Goal: Communication & Community: Answer question/provide support

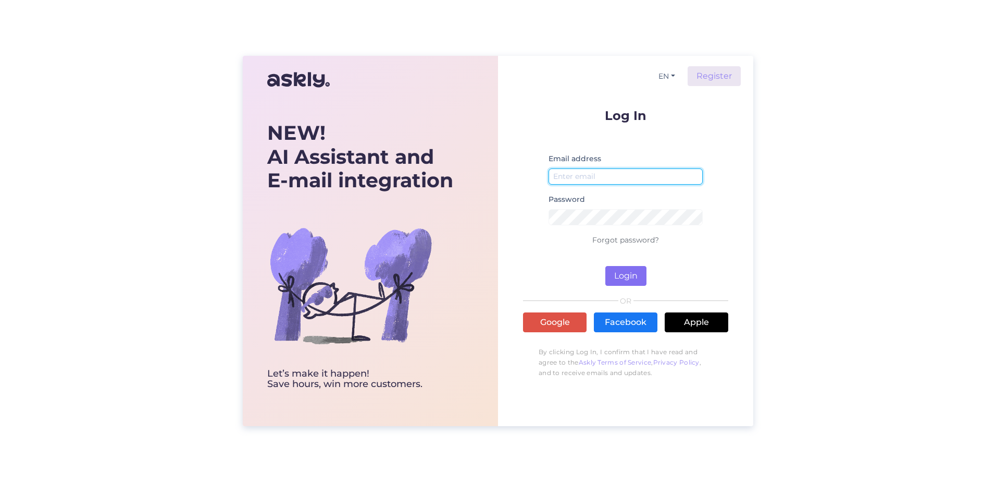
type input "[PERSON_NAME][EMAIL_ADDRESS][PERSON_NAME][DOMAIN_NAME]"
click at [610, 270] on button "Login" at bounding box center [626, 276] width 41 height 20
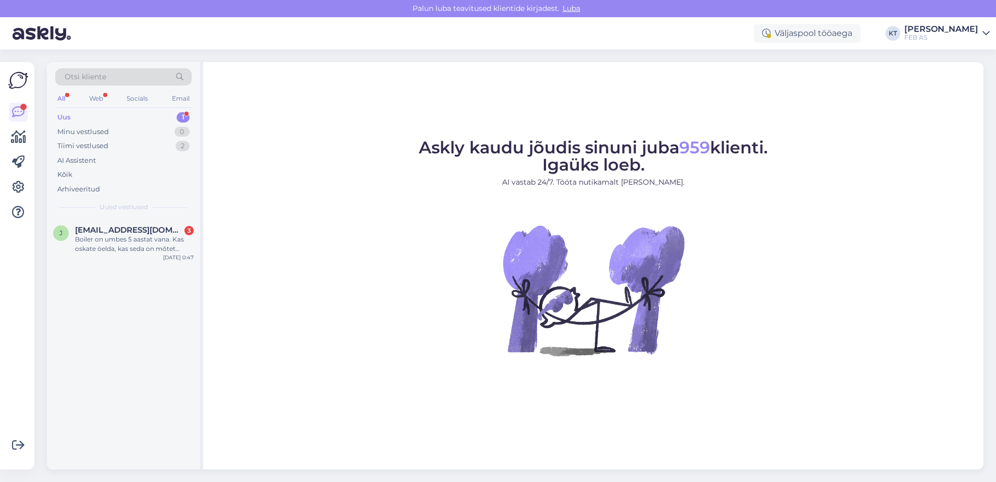
click at [102, 116] on div "Uus 1" at bounding box center [123, 117] width 137 height 15
click at [80, 145] on div "Tiimi vestlused" at bounding box center [82, 146] width 51 height 10
click at [131, 280] on span "[EMAIL_ADDRESS][DOMAIN_NAME]" at bounding box center [129, 276] width 108 height 9
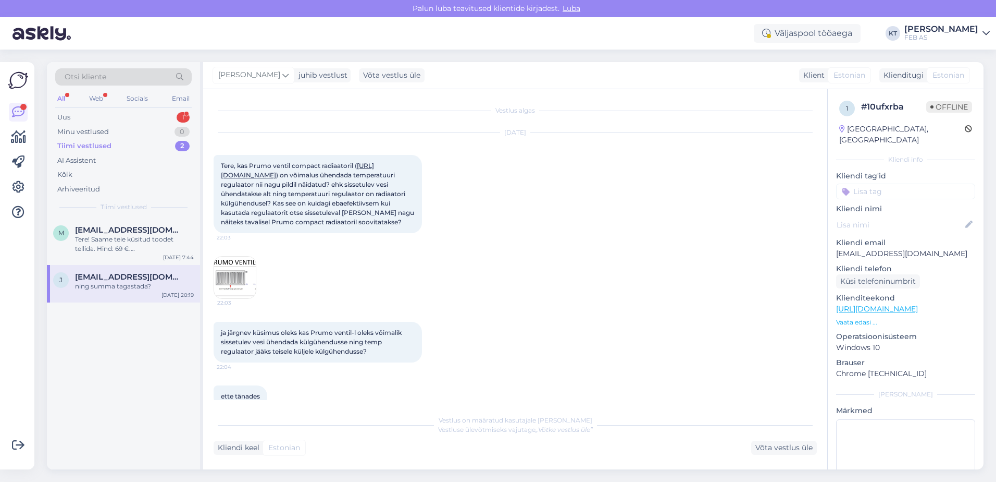
scroll to position [630, 0]
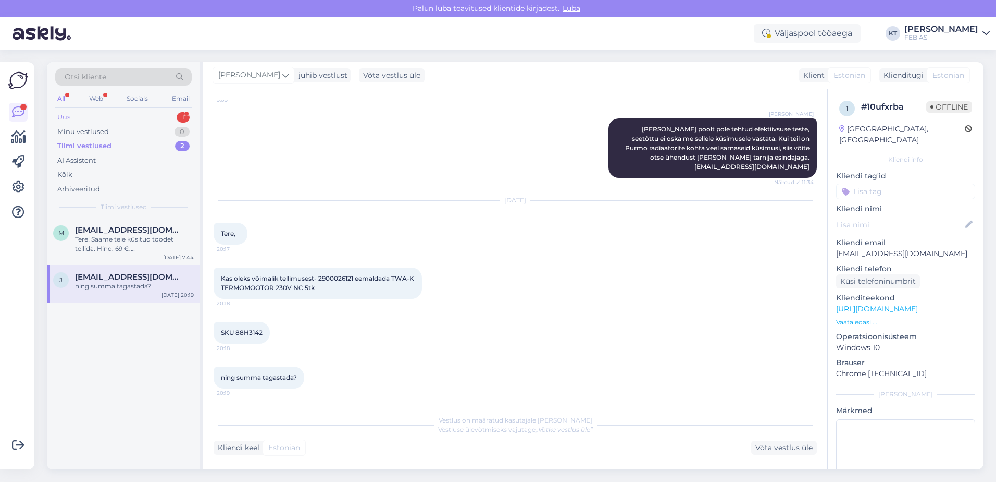
click at [153, 113] on div "Uus 1" at bounding box center [123, 117] width 137 height 15
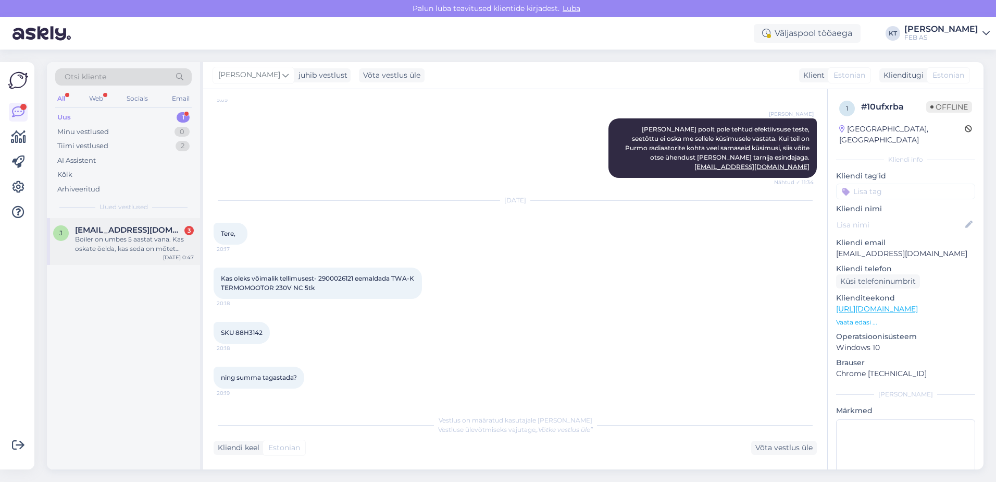
click at [106, 238] on div "Boiler on umbes 5 aastat vana. Kas oskate öelda, kas seda on mõtet parandada?" at bounding box center [134, 244] width 119 height 19
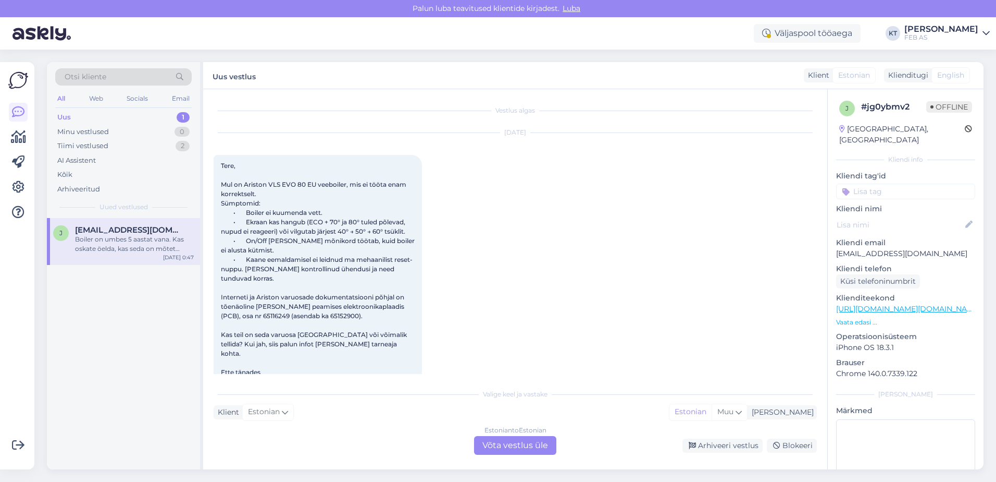
scroll to position [52, 0]
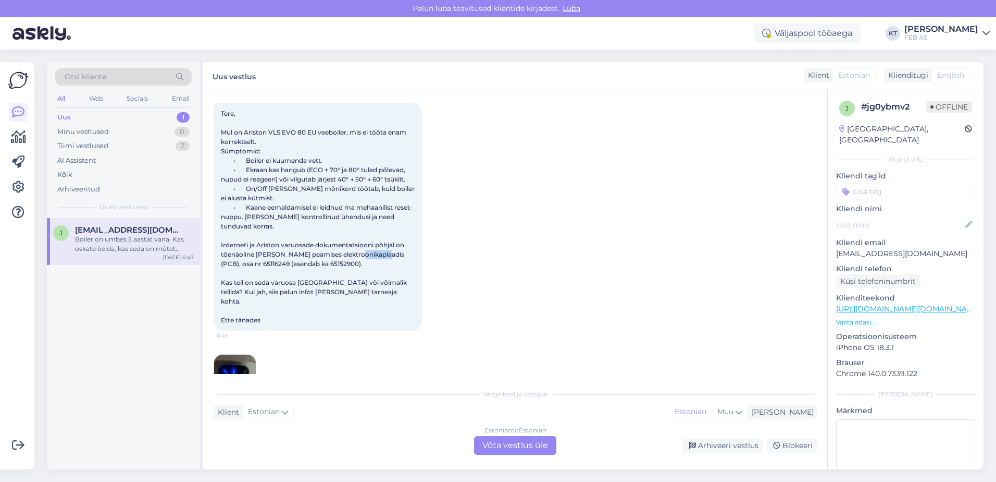
drag, startPoint x: 247, startPoint y: 265, endPoint x: 218, endPoint y: 263, distance: 29.2
click at [218, 263] on div "Tere, Mul on Ariston VLS EVO 80 EU veeboiler, mis ei tööta enam korrektselt. Sü…" at bounding box center [318, 217] width 208 height 228
copy span "65116249"
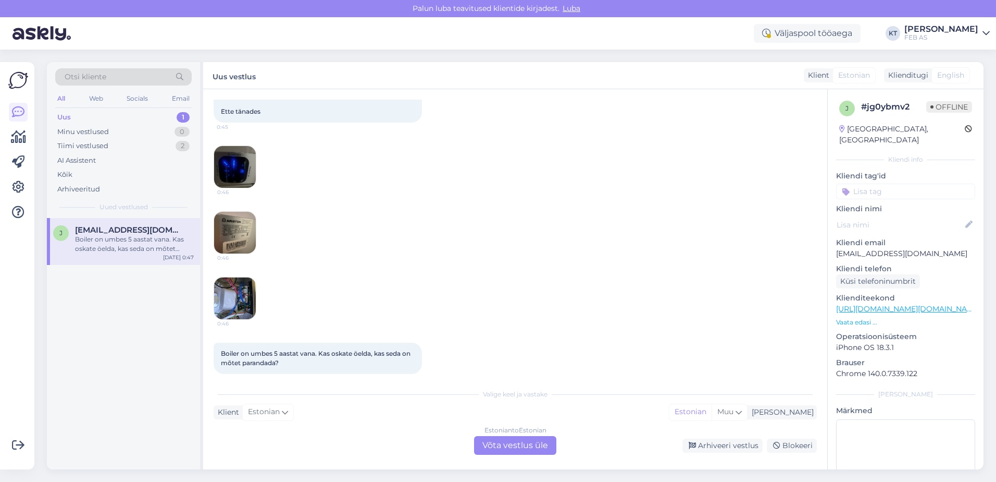
scroll to position [263, 0]
click at [509, 438] on div "Estonian to Estonian Võta vestlus üle" at bounding box center [515, 445] width 82 height 19
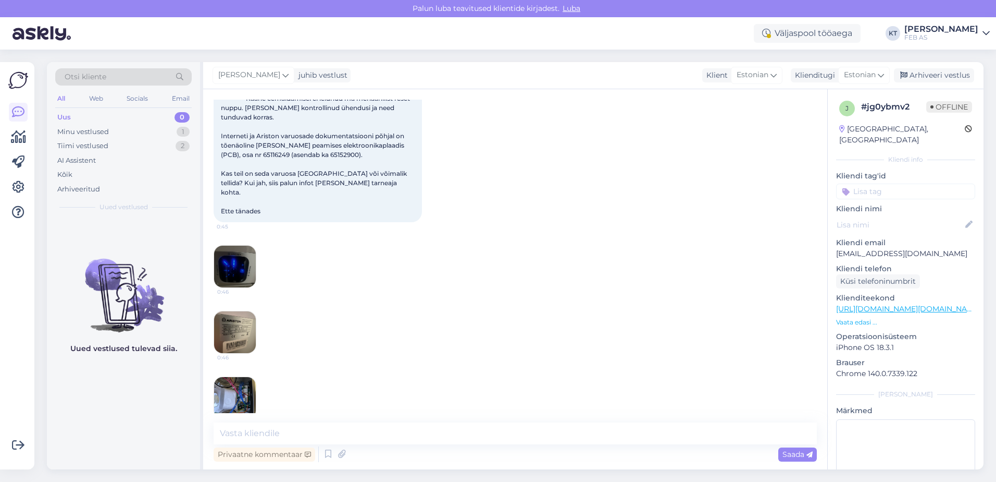
scroll to position [104, 0]
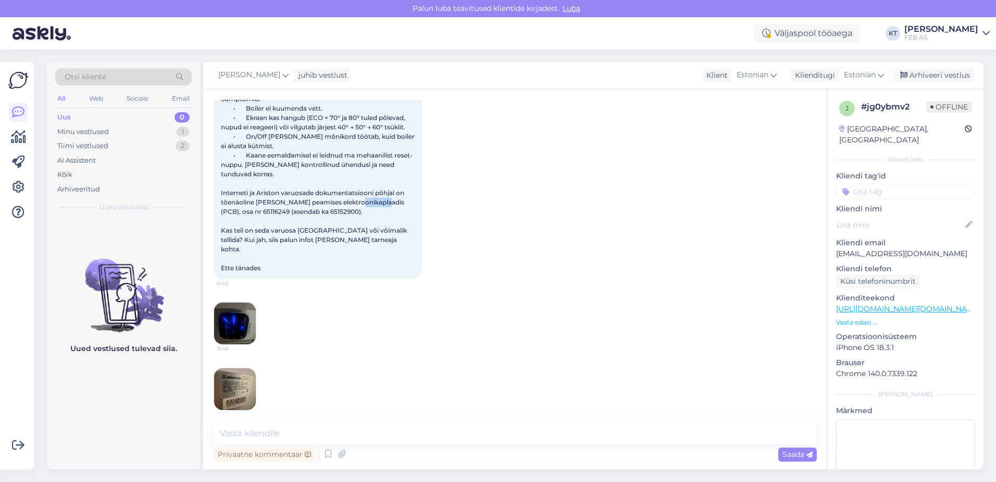
drag, startPoint x: 248, startPoint y: 211, endPoint x: 214, endPoint y: 216, distance: 33.8
click at [214, 216] on div "Tere, Mul on Ariston VLS EVO 80 EU veeboiler, mis ei tööta enam korrektselt. Sü…" at bounding box center [318, 165] width 208 height 228
copy span "65116249"
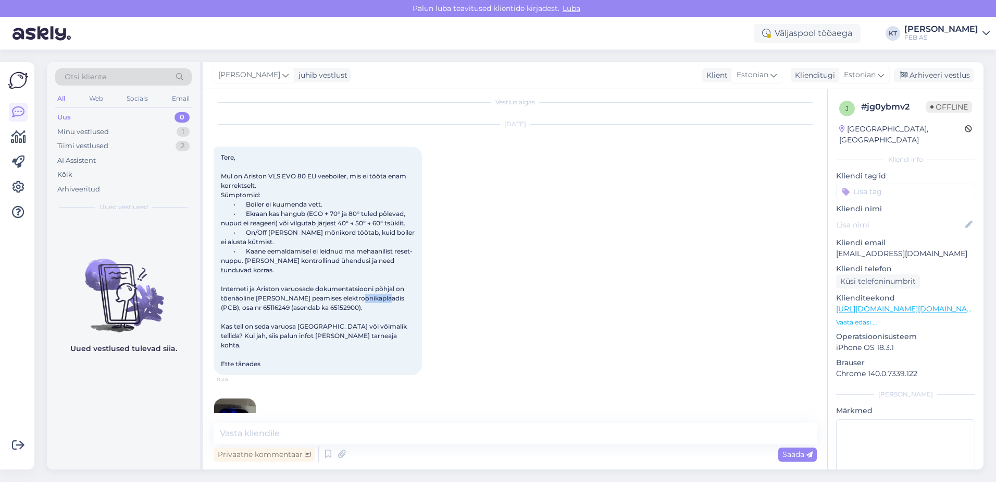
scroll to position [0, 0]
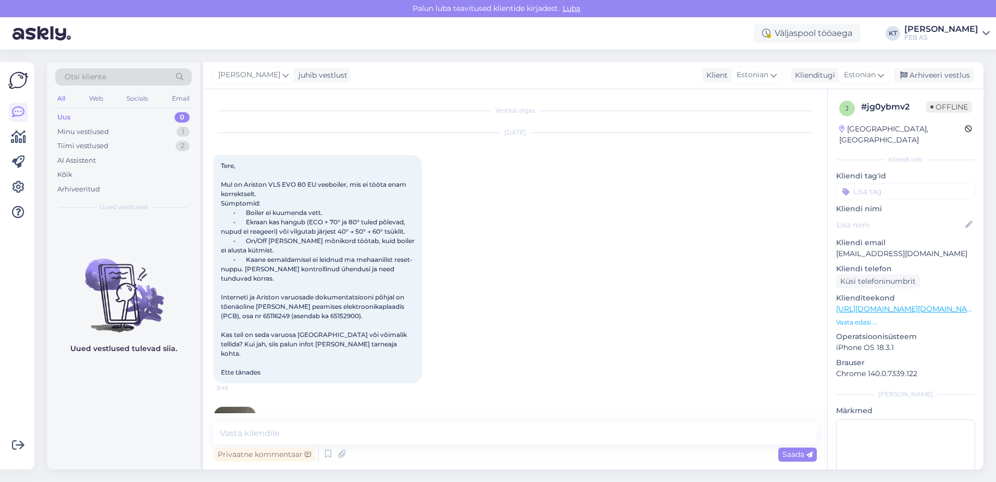
click at [508, 379] on div "[DATE] Tere, Mul on Ariston VLS EVO 80 EU veeboiler, mis ei tööta enam korrekts…" at bounding box center [515, 257] width 603 height 273
drag, startPoint x: 317, startPoint y: 316, endPoint x: 290, endPoint y: 316, distance: 27.6
click at [290, 316] on span "Tere, Mul on Ariston VLS EVO 80 EU veeboiler, mis ei tööta enam korrektselt. Sü…" at bounding box center [318, 269] width 195 height 214
copy span "65152900"
click at [241, 318] on span "Tere, Mul on Ariston VLS EVO 80 EU veeboiler, mis ei tööta enam korrektselt. Sü…" at bounding box center [318, 269] width 195 height 214
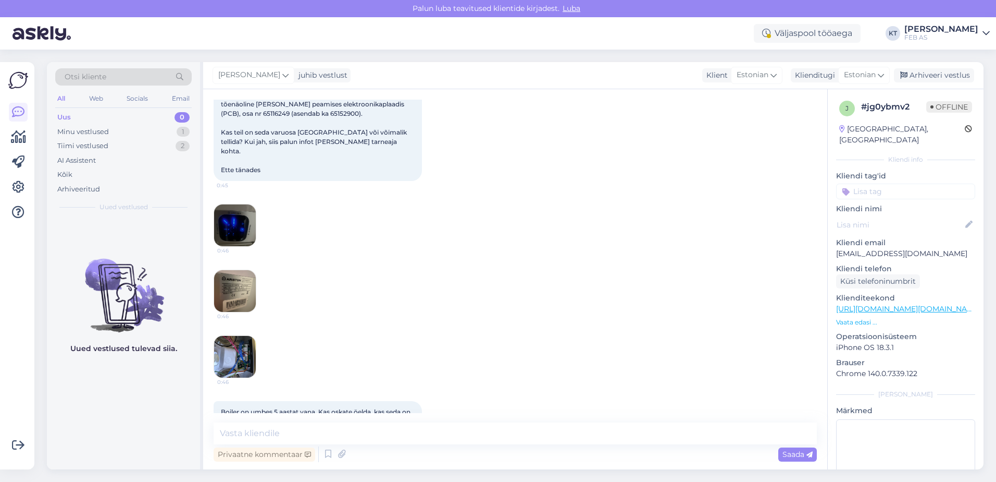
scroll to position [224, 0]
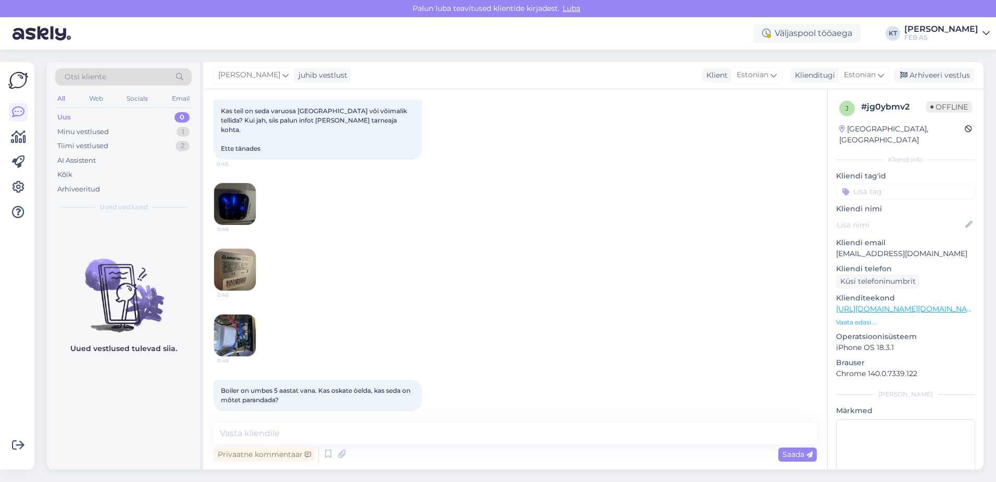
click at [224, 258] on img at bounding box center [235, 270] width 42 height 42
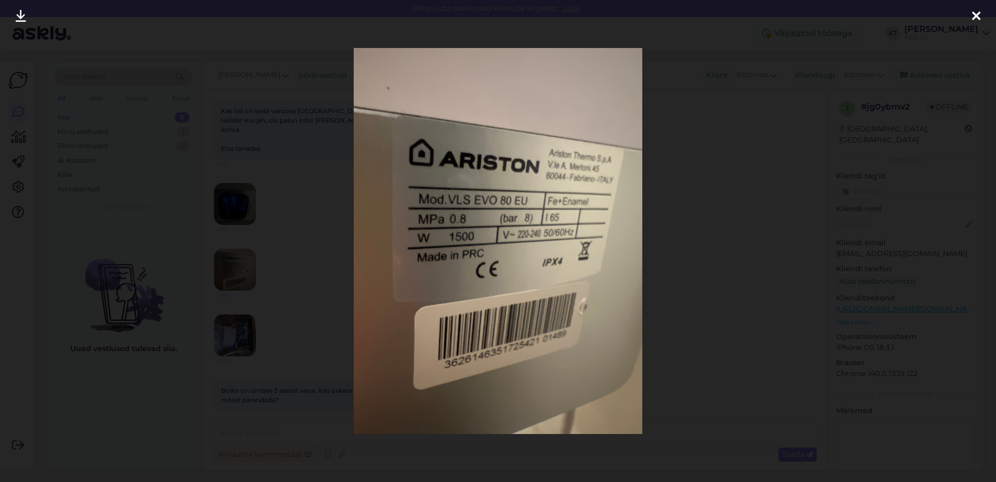
click at [687, 246] on div at bounding box center [498, 241] width 996 height 482
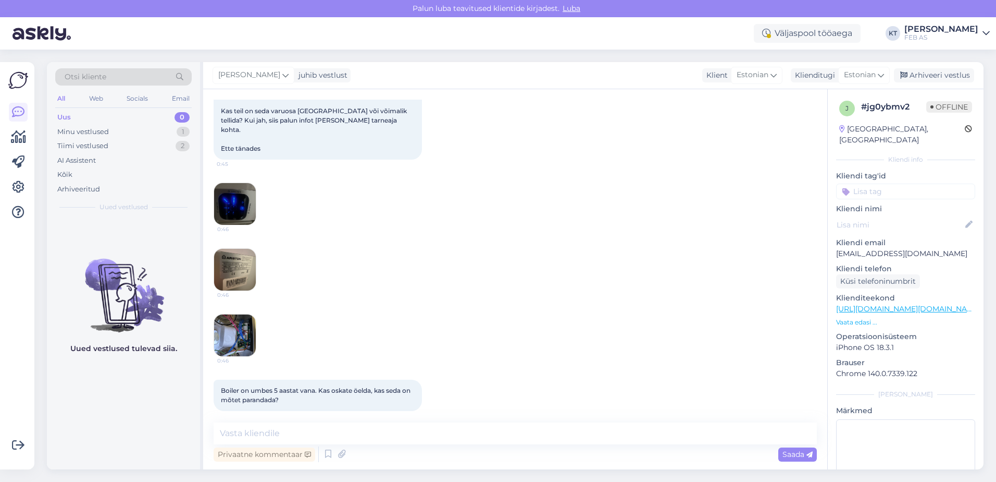
click at [230, 258] on img at bounding box center [235, 270] width 42 height 42
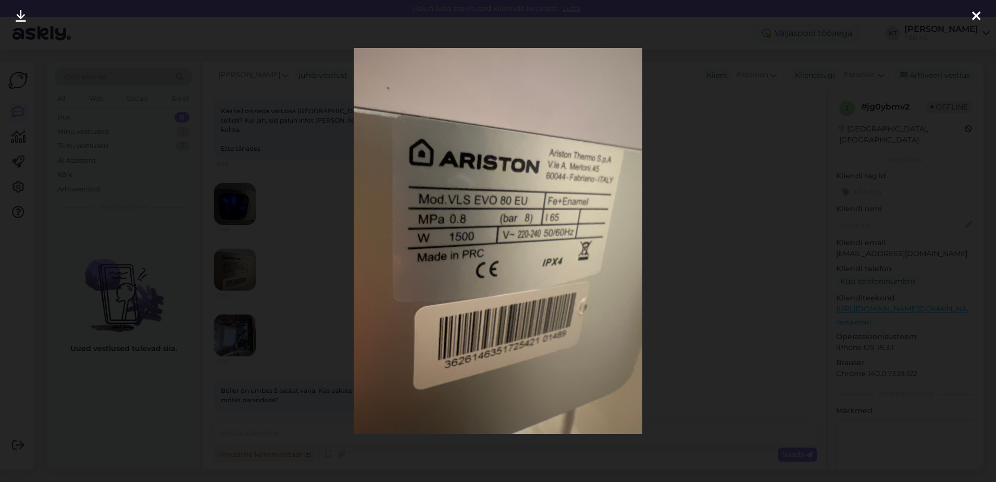
click at [309, 283] on div at bounding box center [498, 241] width 996 height 482
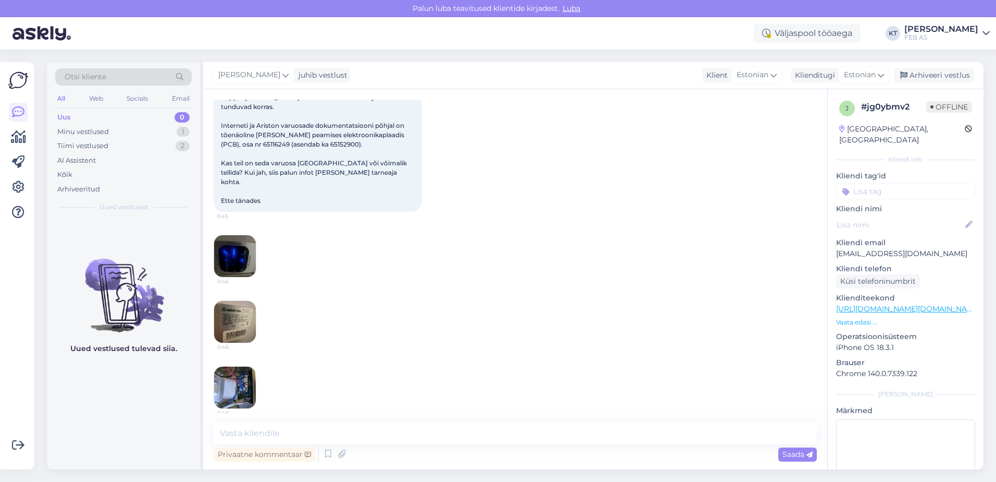
scroll to position [0, 0]
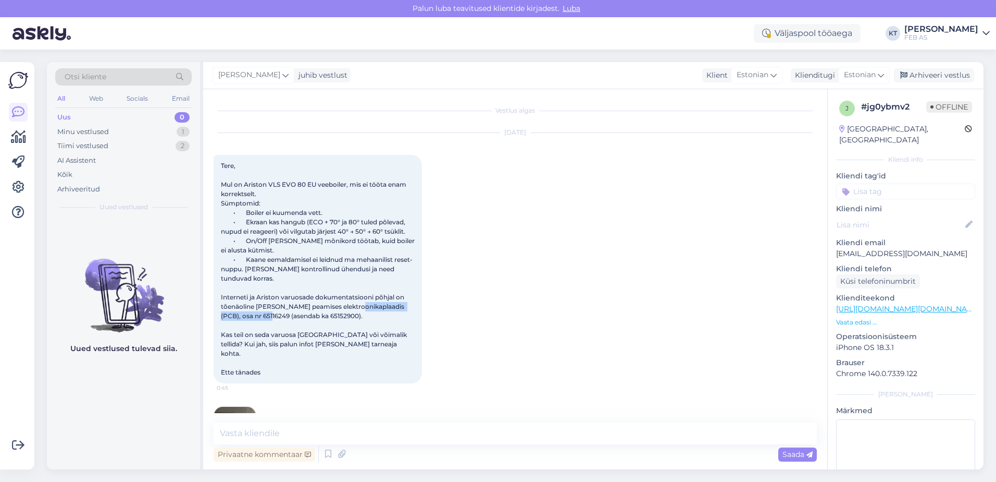
drag, startPoint x: 320, startPoint y: 314, endPoint x: 220, endPoint y: 316, distance: 100.6
click at [220, 316] on div "Tere, Mul on Ariston VLS EVO 80 EU veeboiler, mis ei tööta enam korrektselt. Sü…" at bounding box center [318, 269] width 208 height 228
copy span "65116249 (asendab ka 65152900)"
drag, startPoint x: 221, startPoint y: 182, endPoint x: 263, endPoint y: 190, distance: 42.3
click at [263, 190] on div "Tere, Mul on Ariston VLS EVO 80 EU veeboiler, mis ei tööta enam korrektselt. Sü…" at bounding box center [318, 269] width 208 height 228
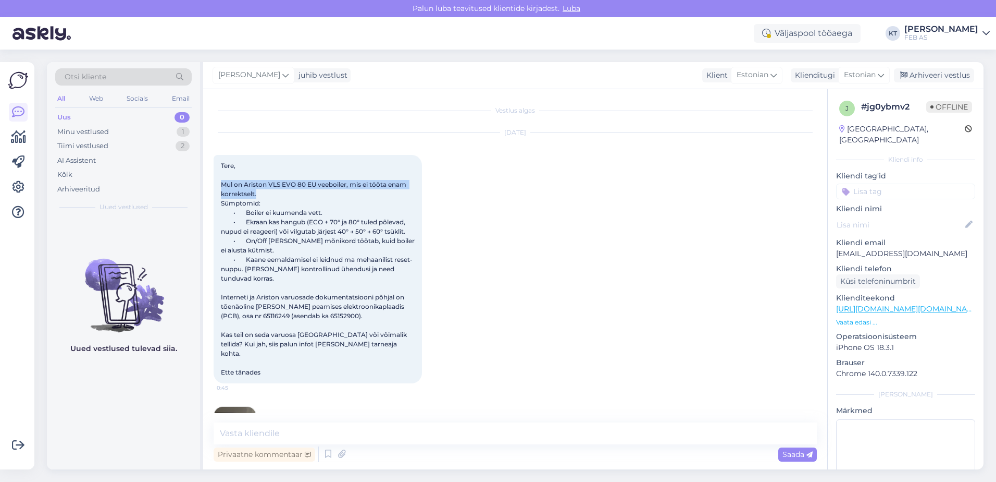
copy span "Mul on Ariston VLS EVO 80 EU veeboiler, mis ei tööta enam korrektselt."
click at [525, 269] on div "[DATE] Tere, Mul on Ariston VLS EVO 80 EU veeboiler, mis ei tööta enam korrekts…" at bounding box center [515, 257] width 603 height 273
click at [95, 135] on div "Minu vestlused" at bounding box center [83, 132] width 52 height 10
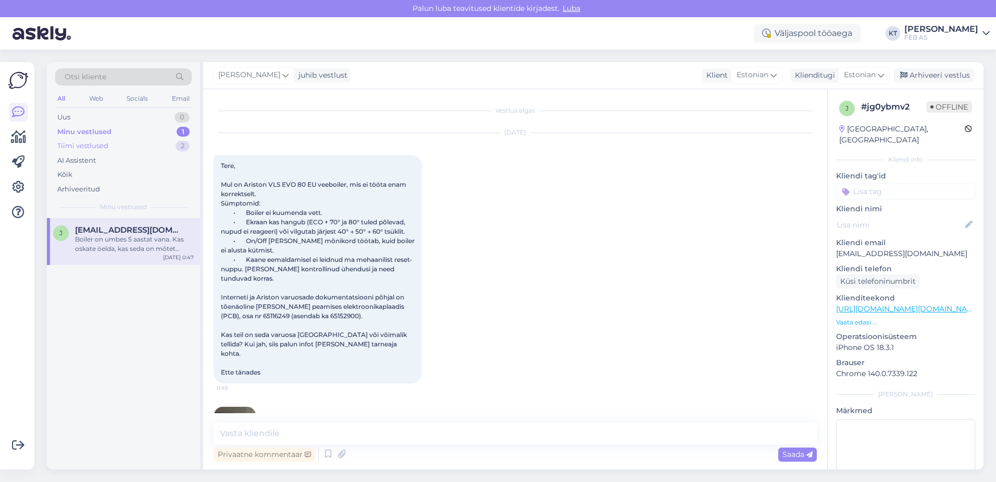
click at [106, 144] on div "Tiimi vestlused" at bounding box center [82, 146] width 51 height 10
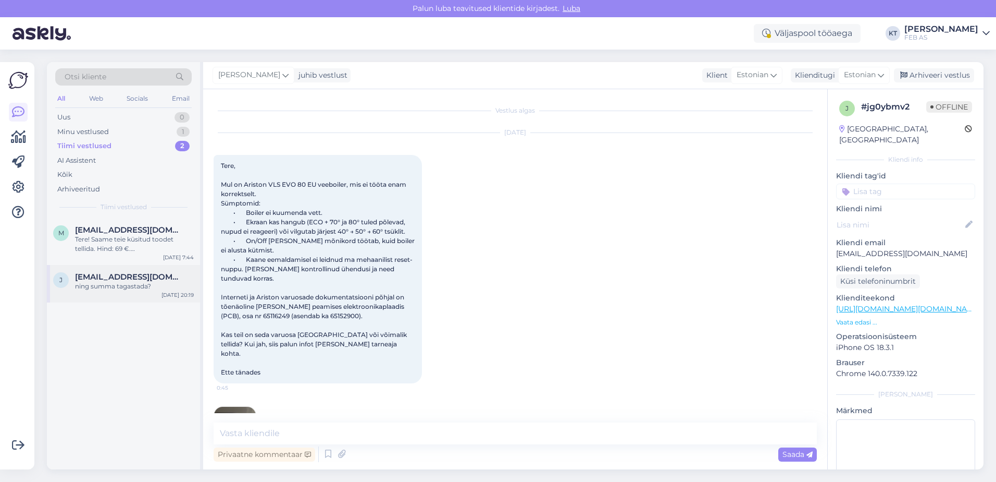
click at [118, 287] on div "ning summa tagastada?" at bounding box center [134, 285] width 119 height 9
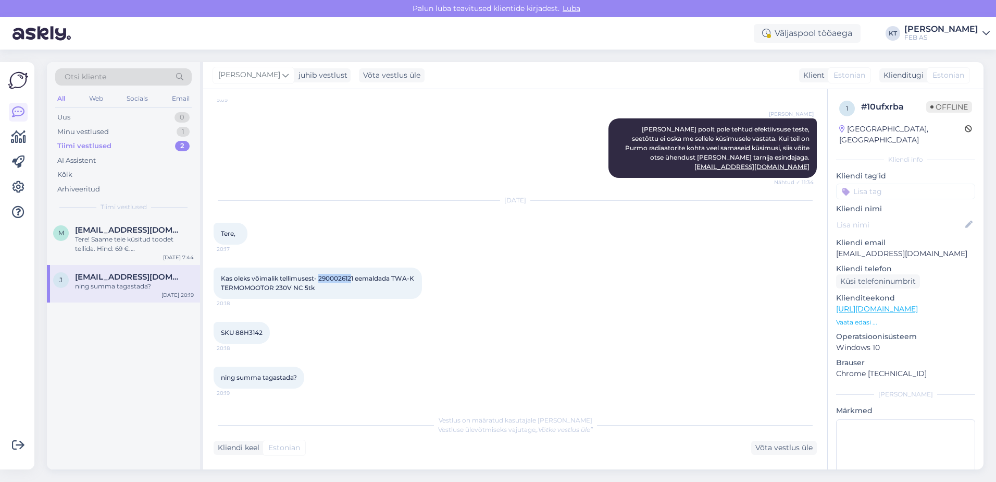
drag, startPoint x: 354, startPoint y: 278, endPoint x: 319, endPoint y: 281, distance: 35.1
click at [319, 281] on span "Kas oleks võimalik tellimusest- 2900026121 eemaldada TWA-K TERMOMOOTOR 230V NC …" at bounding box center [318, 282] width 195 height 17
click at [122, 135] on div "Minu vestlused 1" at bounding box center [123, 132] width 137 height 15
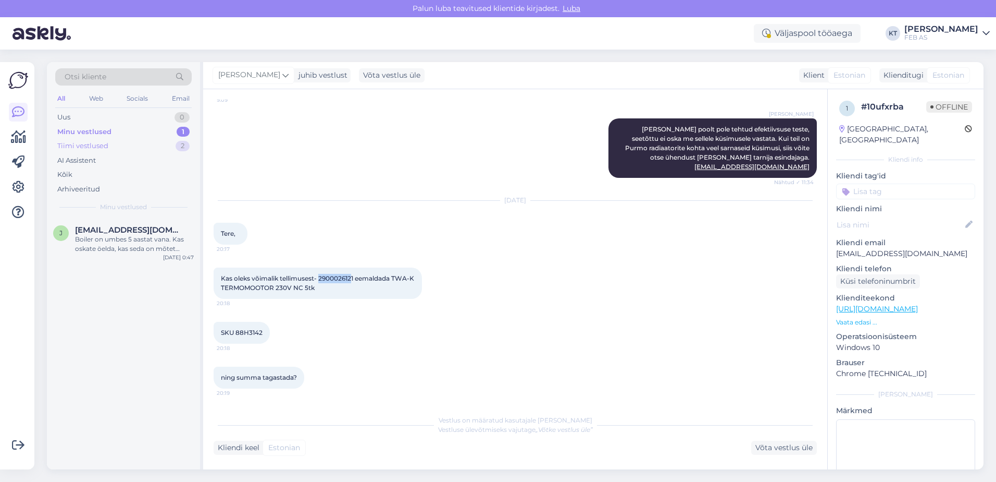
click at [87, 150] on div "Tiimi vestlused" at bounding box center [82, 146] width 51 height 10
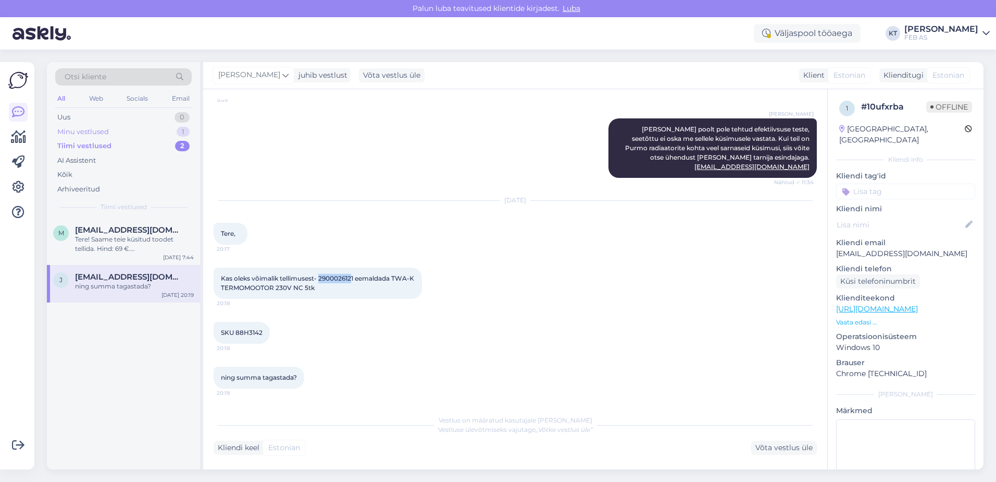
click at [118, 127] on div "Minu vestlused 1" at bounding box center [123, 132] width 137 height 15
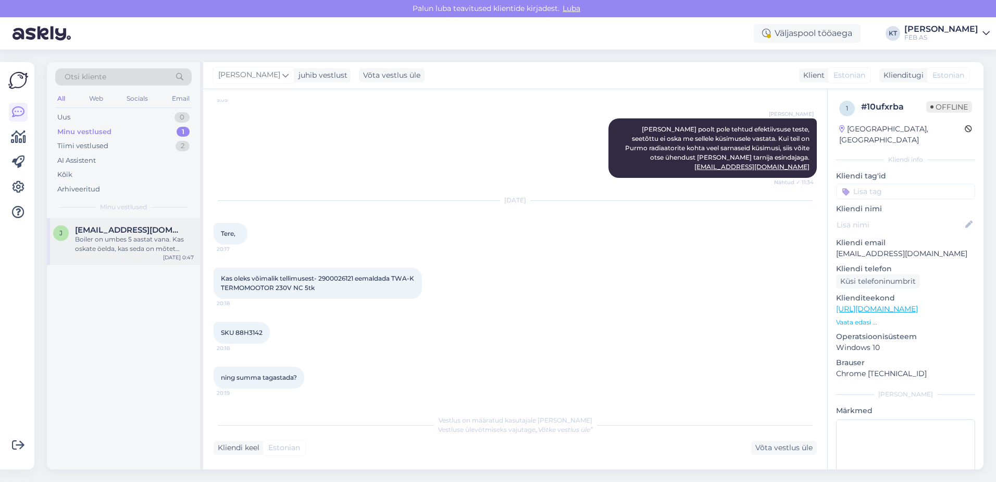
click at [99, 226] on span "[EMAIL_ADDRESS][DOMAIN_NAME]" at bounding box center [129, 229] width 108 height 9
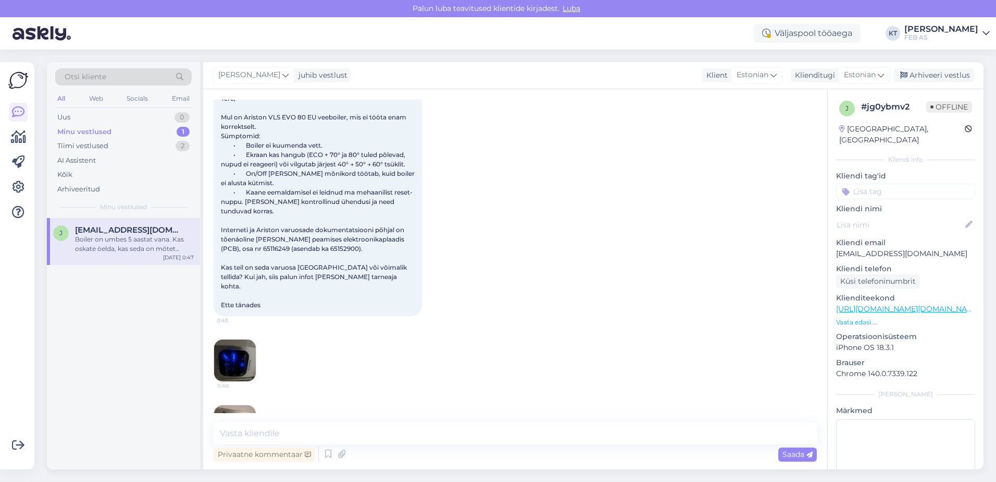
scroll to position [0, 0]
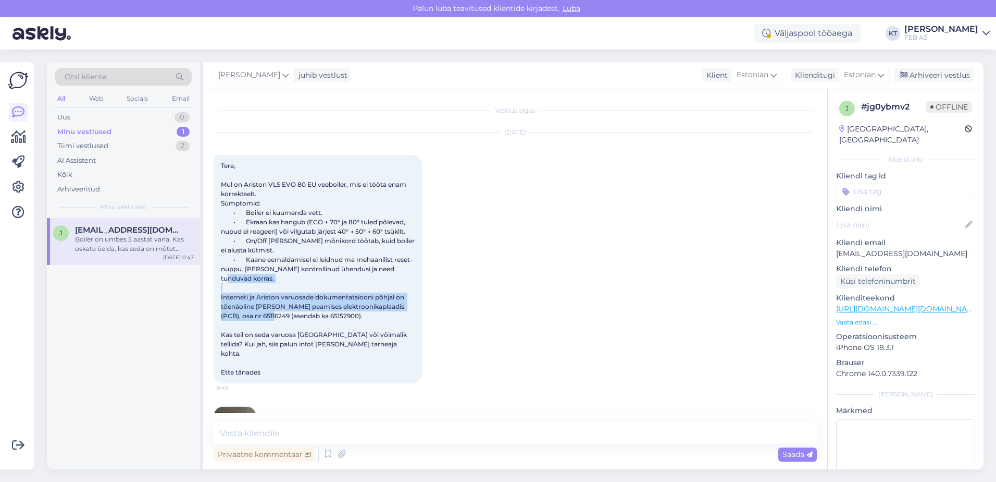
drag, startPoint x: 216, startPoint y: 297, endPoint x: 346, endPoint y: 317, distance: 131.4
click at [346, 317] on div "Tere, Mul on Ariston VLS EVO 80 EU veeboiler, mis ei tööta enam korrektselt. Sü…" at bounding box center [318, 269] width 208 height 228
copy span "Interneti ja Ariston varuosade dokumentatsiooni põhjal on tõenäoline [PERSON_NA…"
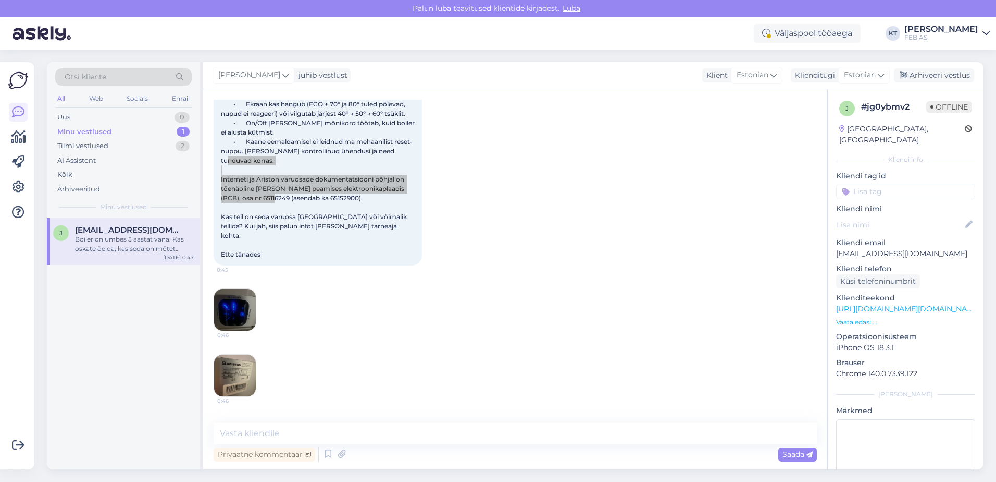
scroll to position [224, 0]
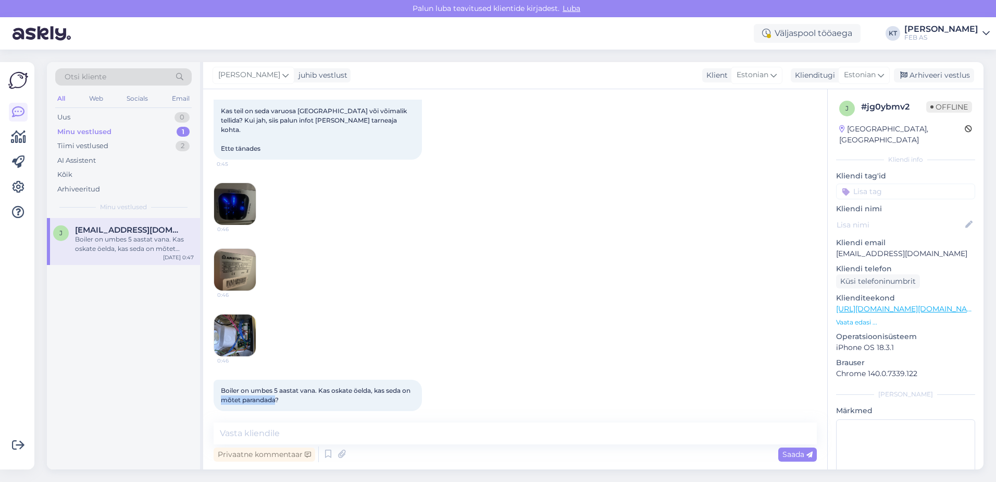
drag, startPoint x: 276, startPoint y: 391, endPoint x: 215, endPoint y: 386, distance: 60.7
click at [215, 386] on div "Boiler on umbes 5 aastat vana. Kas oskate öelda, kas seda on mõtet parandada? 0…" at bounding box center [318, 394] width 208 height 31
drag, startPoint x: 215, startPoint y: 386, endPoint x: 220, endPoint y: 379, distance: 8.2
click at [218, 381] on div "Boiler on umbes 5 aastat vana. Kas oskate öelda, kas seda on mõtet parandada? 0…" at bounding box center [318, 394] width 208 height 31
drag, startPoint x: 220, startPoint y: 379, endPoint x: 279, endPoint y: 393, distance: 60.5
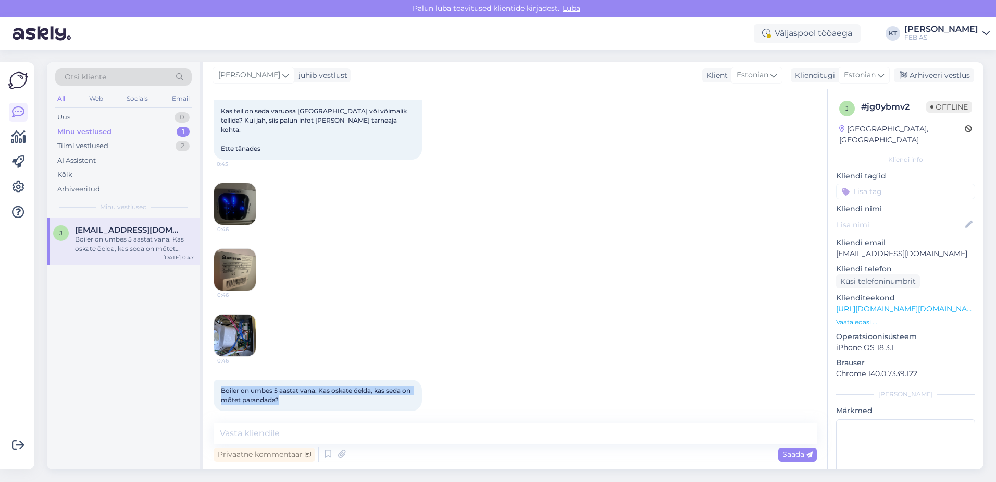
click at [279, 393] on div "Boiler on umbes 5 aastat vana. Kas oskate öelda, kas seda on mõtet parandada? 0…" at bounding box center [318, 394] width 208 height 31
copy span "Boiler on umbes 5 aastat vana. Kas oskate öelda, kas seda on mõtet parandada?"
click at [441, 255] on div "0:46 0:46 0:46" at bounding box center [515, 269] width 603 height 197
click at [113, 142] on div "Tiimi vestlused 2" at bounding box center [123, 146] width 137 height 15
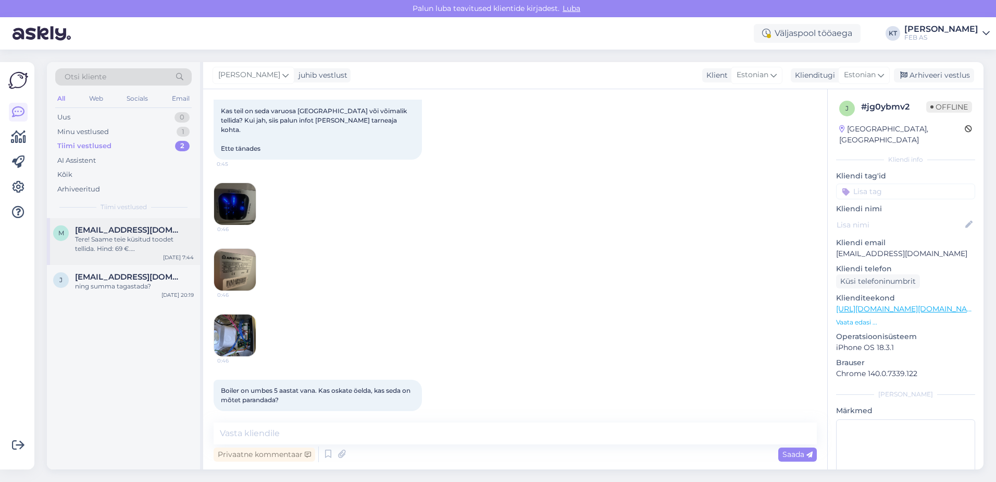
click at [149, 238] on div "Tere! Saame teie küsitud toodet tellida. Hind: 69 €. [GEOGRAPHIC_DATA] on kuski…" at bounding box center [134, 244] width 119 height 19
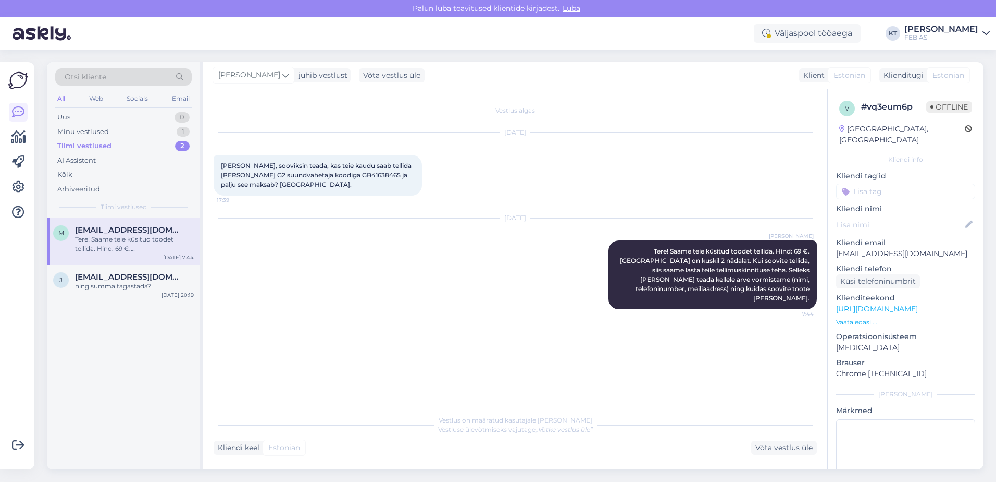
click at [430, 299] on div "[DATE] Triinu [PERSON_NAME] Tere! Saame teie küsitud toodet tellida. Hind: 69 €…" at bounding box center [515, 264] width 603 height 114
click at [474, 372] on div "Vestlus algas [DATE] Tere, sooviksin teada, kas teie kaudu saab tellida Gustavs…" at bounding box center [520, 250] width 613 height 300
click at [140, 131] on div "Minu vestlused 1" at bounding box center [123, 132] width 137 height 15
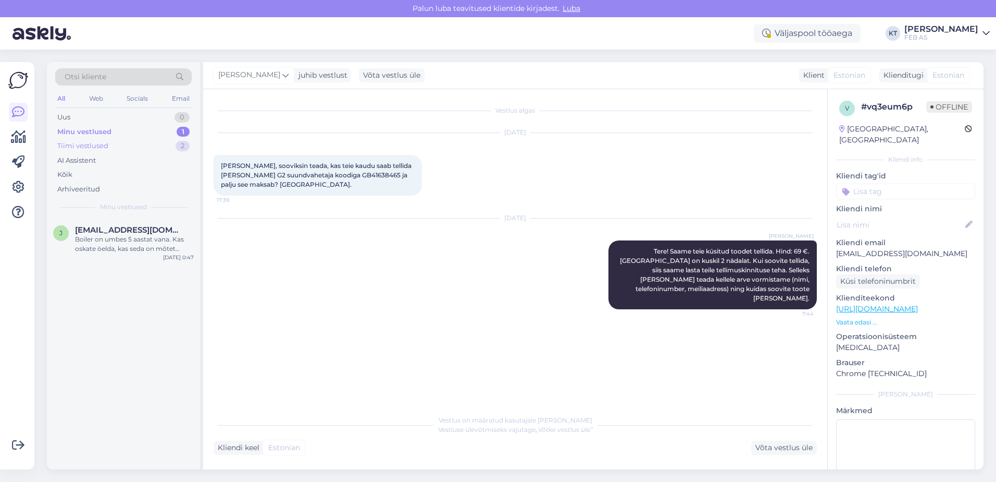
click at [102, 146] on div "Tiimi vestlused" at bounding box center [82, 146] width 51 height 10
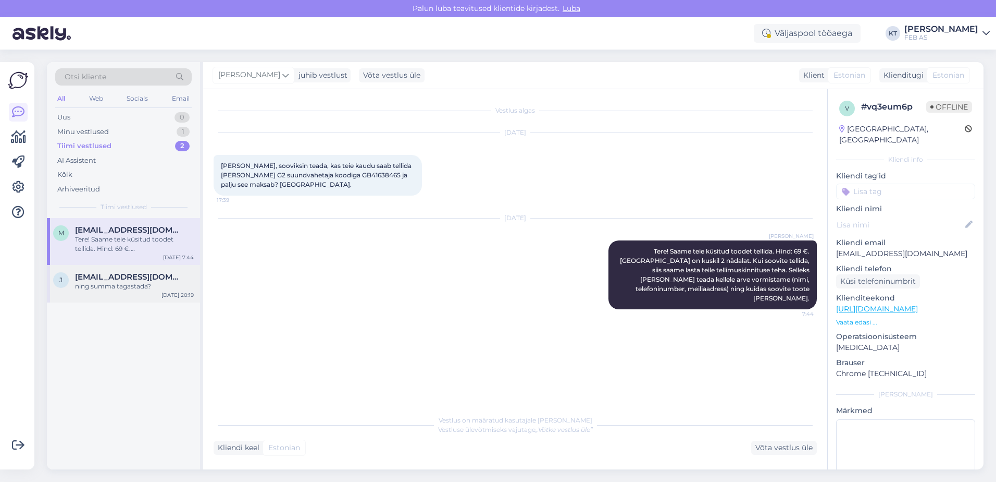
click at [105, 281] on span "[EMAIL_ADDRESS][DOMAIN_NAME]" at bounding box center [129, 276] width 108 height 9
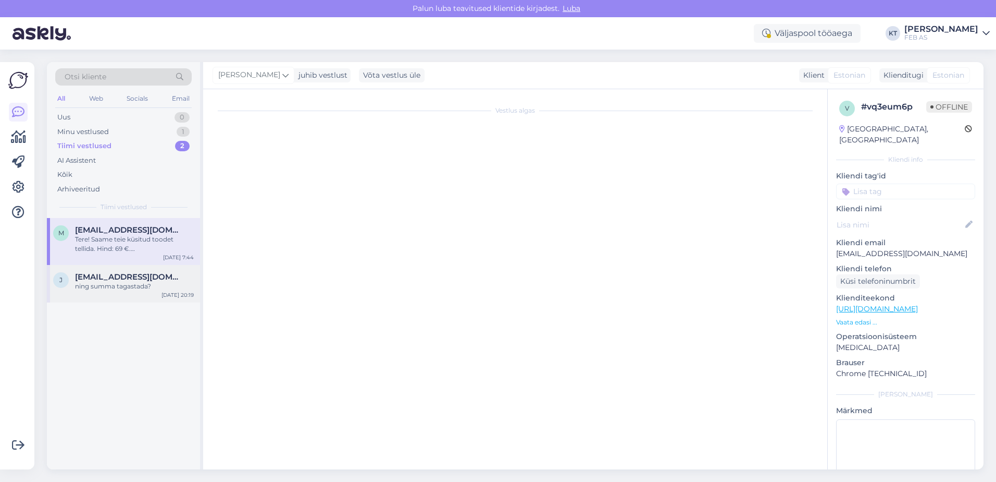
scroll to position [630, 0]
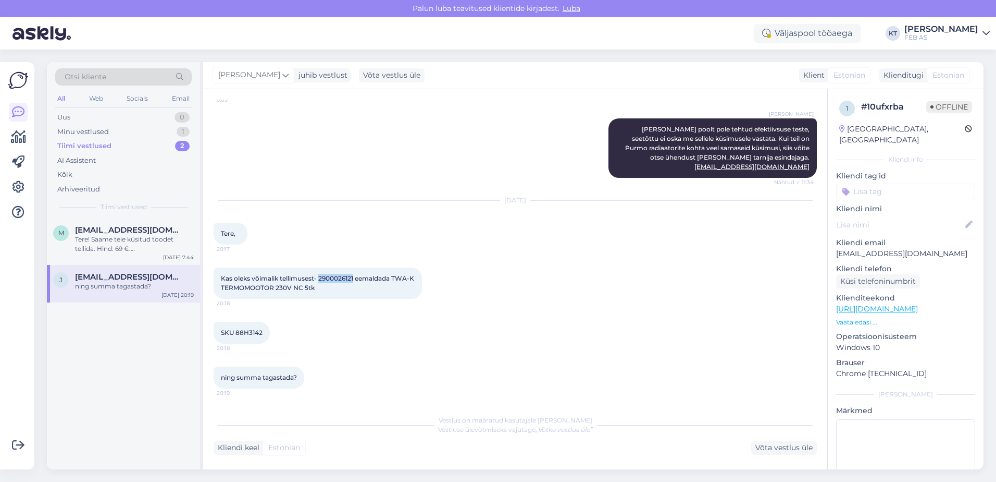
drag, startPoint x: 355, startPoint y: 278, endPoint x: 319, endPoint y: 279, distance: 35.5
click at [319, 279] on span "Kas oleks võimalik tellimusest- 2900026121 eemaldada TWA-K TERMOMOOTOR 230V NC …" at bounding box center [318, 282] width 195 height 17
copy span "2900026121"
click at [187, 322] on div "m [EMAIL_ADDRESS][DOMAIN_NAME] Tere! Saame teie küsitud toodet tellida. Hind: 6…" at bounding box center [123, 343] width 153 height 251
click at [94, 126] on div "Minu vestlused 1" at bounding box center [123, 132] width 137 height 15
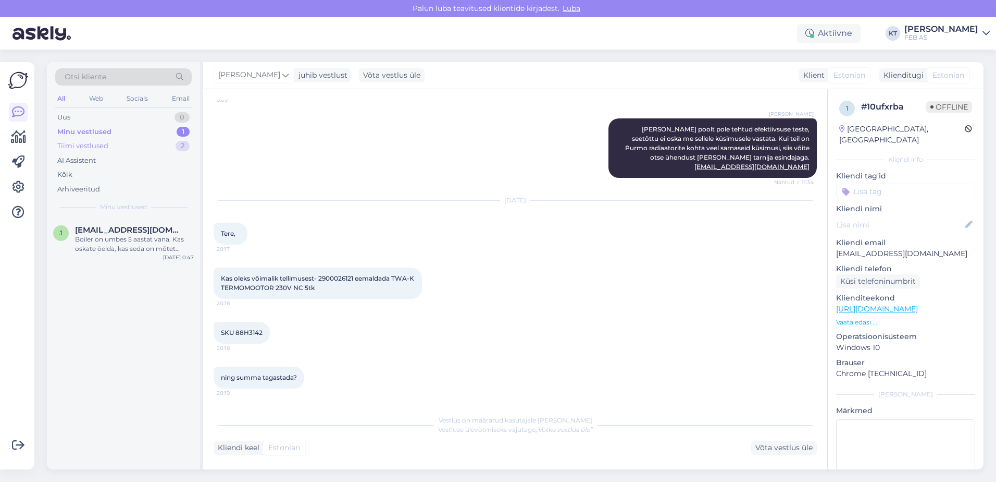
click at [95, 148] on div "Tiimi vestlused" at bounding box center [82, 146] width 51 height 10
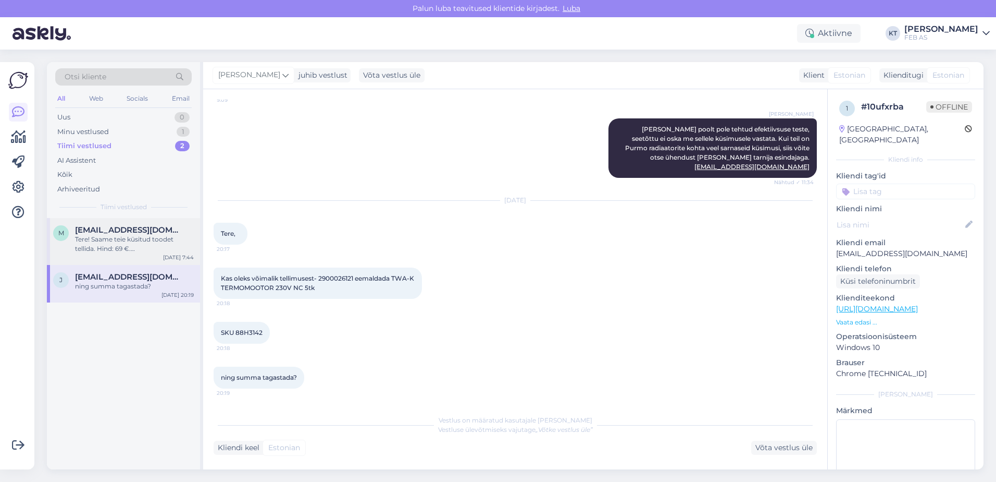
click at [108, 245] on div "Tere! Saame teie küsitud toodet tellida. Hind: 69 €. [GEOGRAPHIC_DATA] on kuski…" at bounding box center [134, 244] width 119 height 19
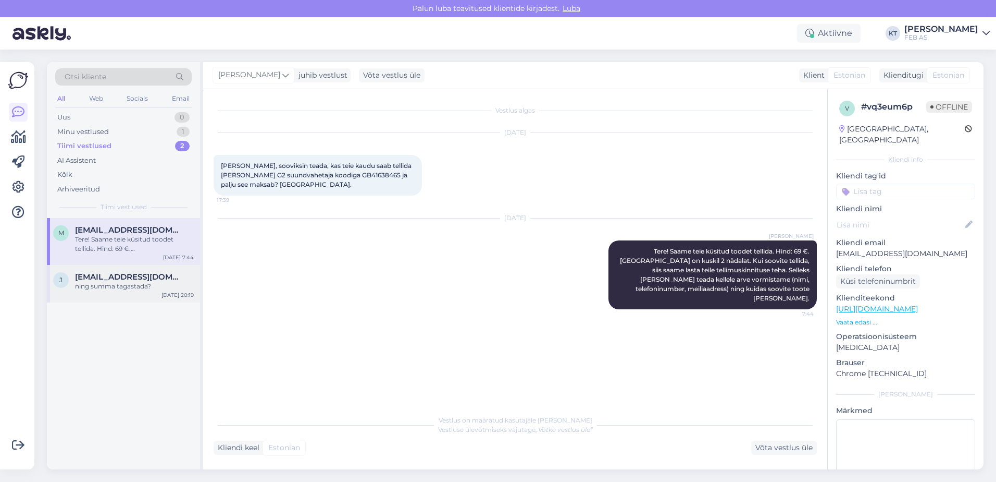
click at [127, 282] on div "ning summa tagastada?" at bounding box center [134, 285] width 119 height 9
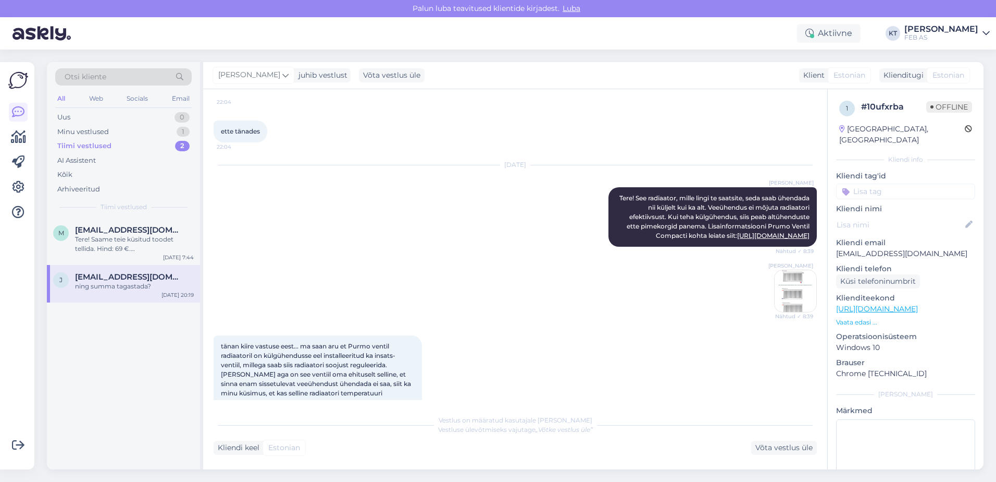
scroll to position [630, 0]
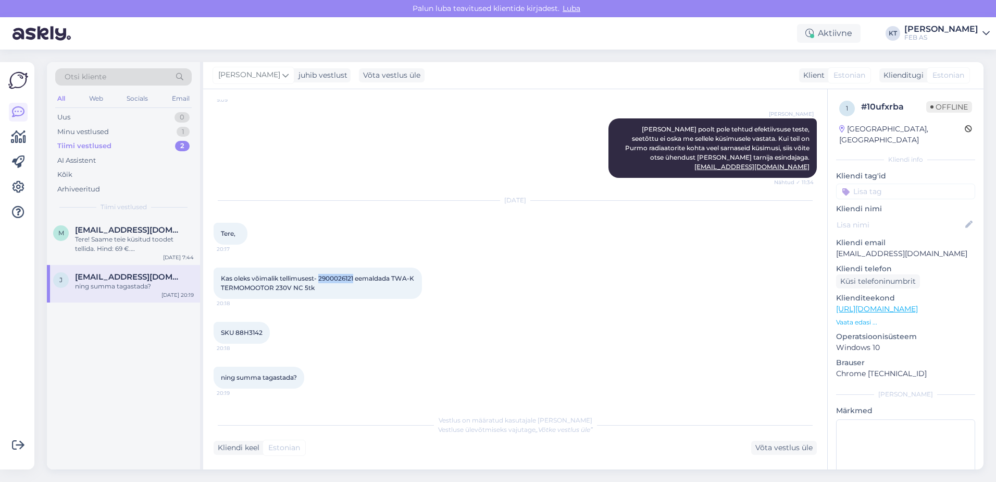
drag, startPoint x: 355, startPoint y: 279, endPoint x: 320, endPoint y: 282, distance: 34.5
click at [320, 282] on div "Kas oleks võimalik tellimusest- 2900026121 eemaldada TWA-K TERMOMOOTOR 230V NC …" at bounding box center [318, 282] width 208 height 31
copy span "2900026121"
click at [117, 127] on div "Minu vestlused 1" at bounding box center [123, 132] width 137 height 15
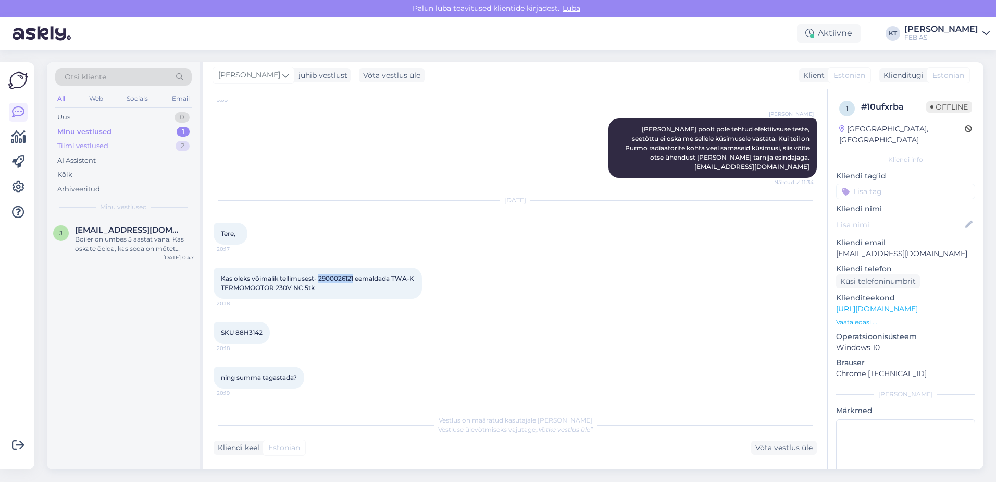
click at [81, 146] on div "Tiimi vestlused" at bounding box center [82, 146] width 51 height 10
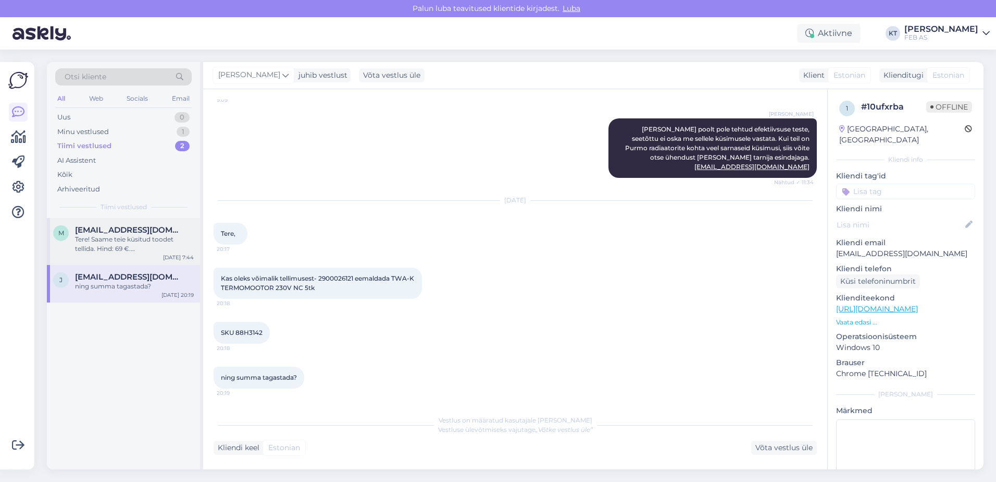
click at [98, 242] on div "Tere! Saame teie küsitud toodet tellida. Hind: 69 €. [GEOGRAPHIC_DATA] on kuski…" at bounding box center [134, 244] width 119 height 19
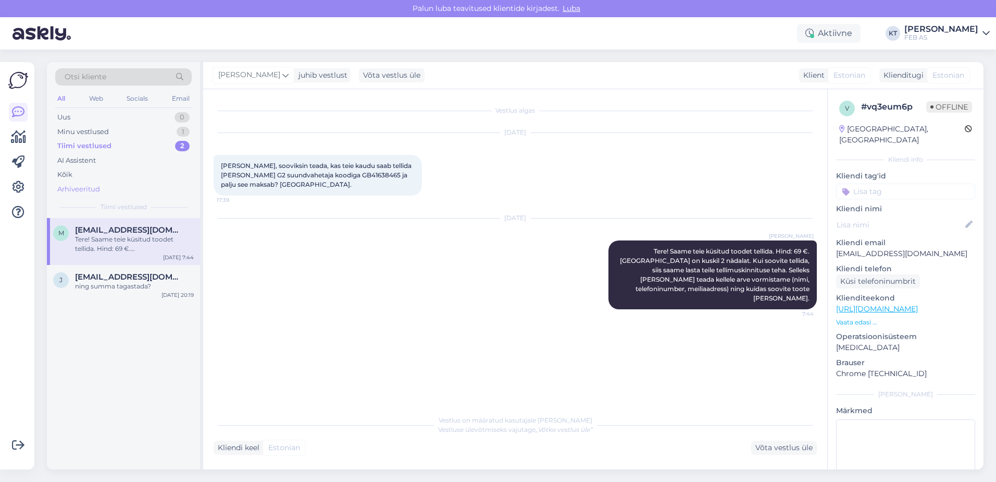
click at [80, 184] on div "Arhiveeritud" at bounding box center [78, 189] width 43 height 10
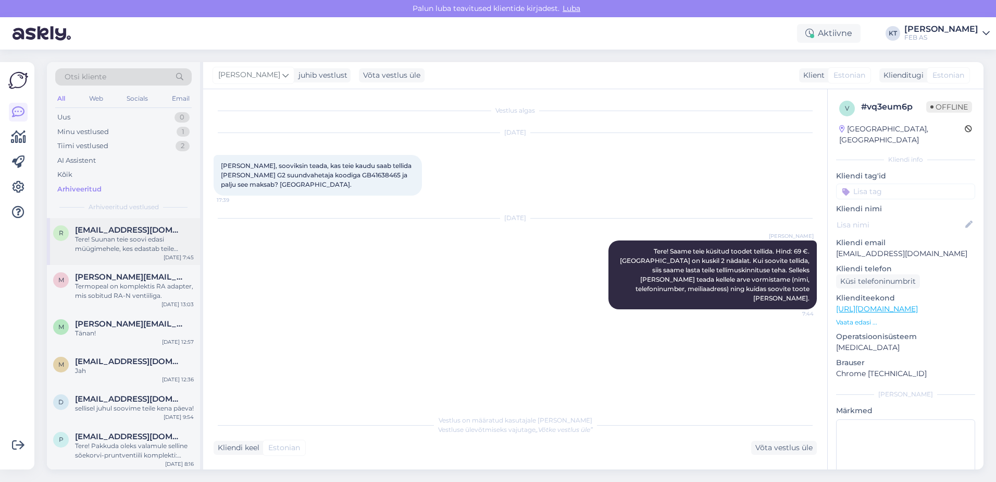
click at [95, 249] on div "Tere! Suunan teie soovi edasi müügimehele, kes edastab teile hinnapakkumise." at bounding box center [134, 244] width 119 height 19
type textarea "Aimarile suunatud"
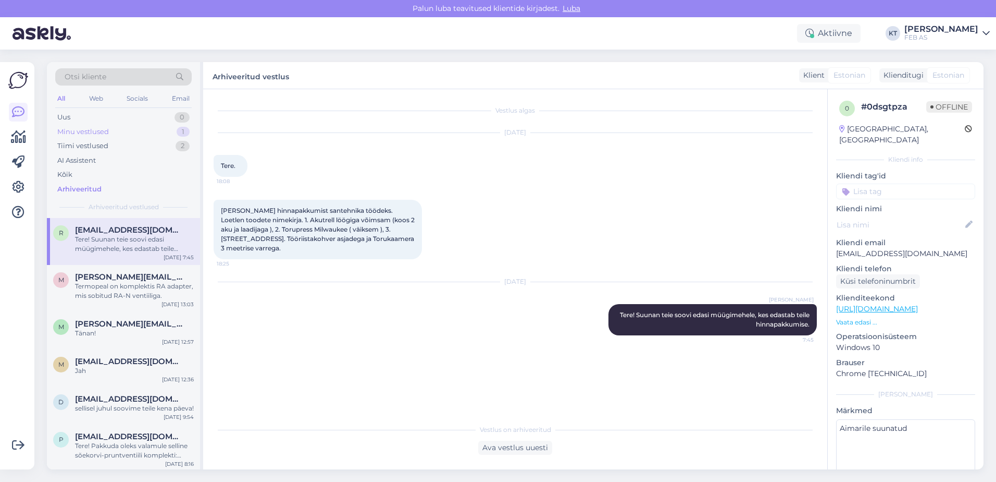
click at [109, 129] on div "Minu vestlused 1" at bounding box center [123, 132] width 137 height 15
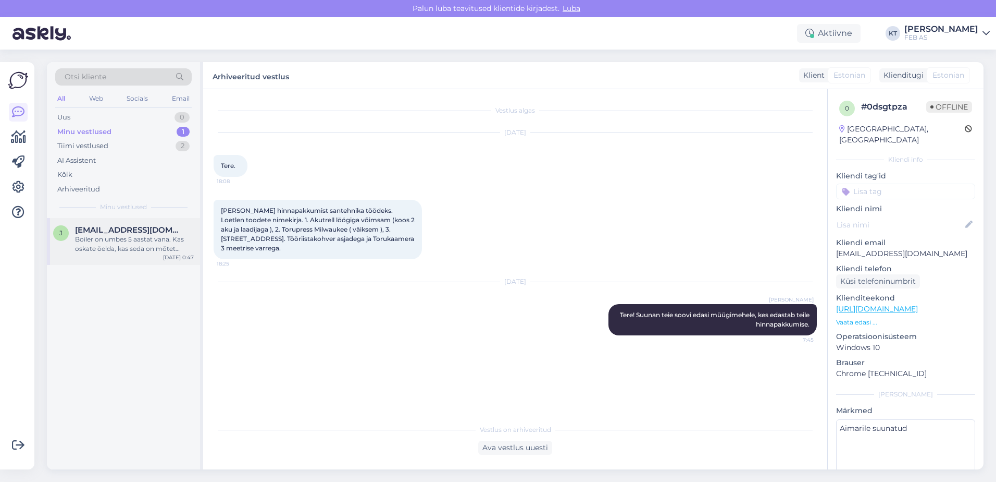
click at [148, 242] on div "Boiler on umbes 5 aastat vana. Kas oskate öelda, kas seda on mõtet parandada?" at bounding box center [134, 244] width 119 height 19
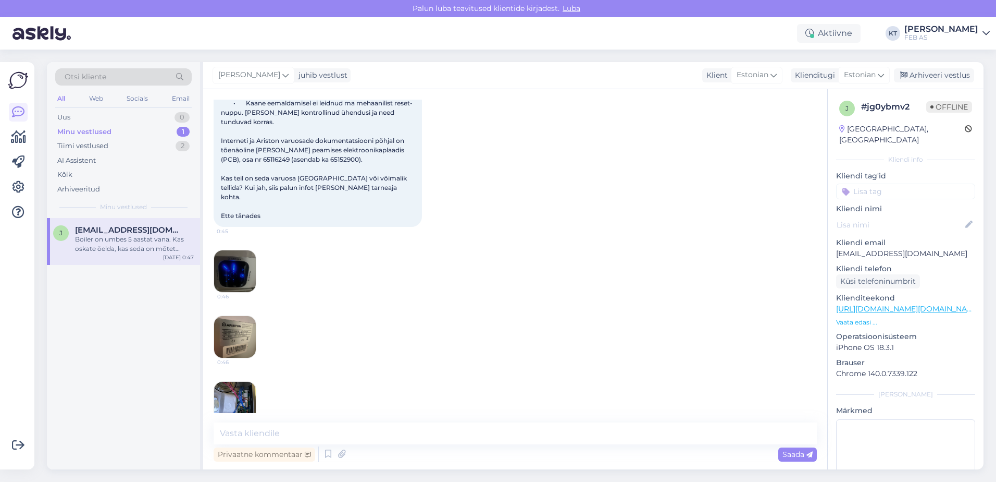
scroll to position [224, 0]
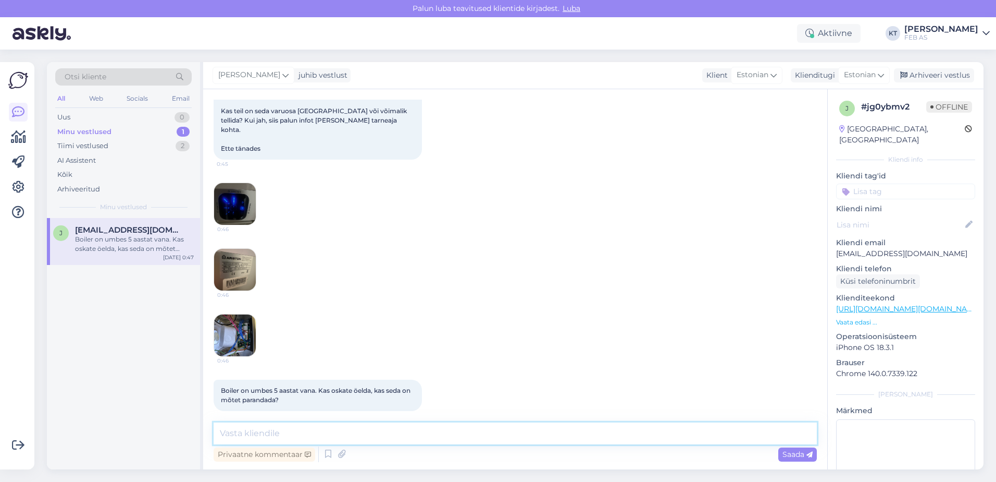
click at [431, 425] on textarea at bounding box center [515, 433] width 603 height 22
click at [405, 429] on textarea at bounding box center [515, 433] width 603 height 22
click at [300, 437] on textarea "Tere!" at bounding box center [515, 433] width 603 height 22
paste textarea "[URL][DOMAIN_NAME]"
click at [628, 437] on textarea "Tere! [GEOGRAPHIC_DATA] Teil pöörduda varuosa küsimusega Sevi Kodukaubad OÜ [PE…" at bounding box center [515, 433] width 603 height 22
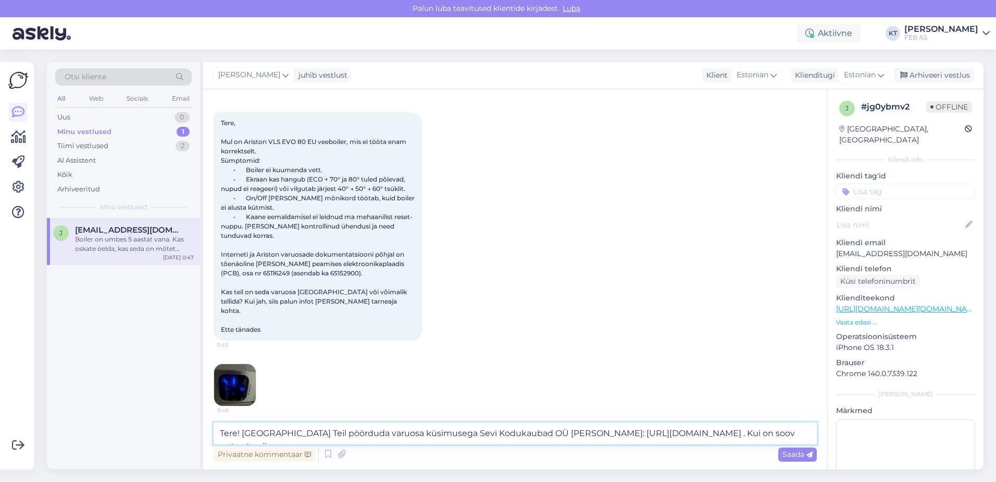
scroll to position [15, 0]
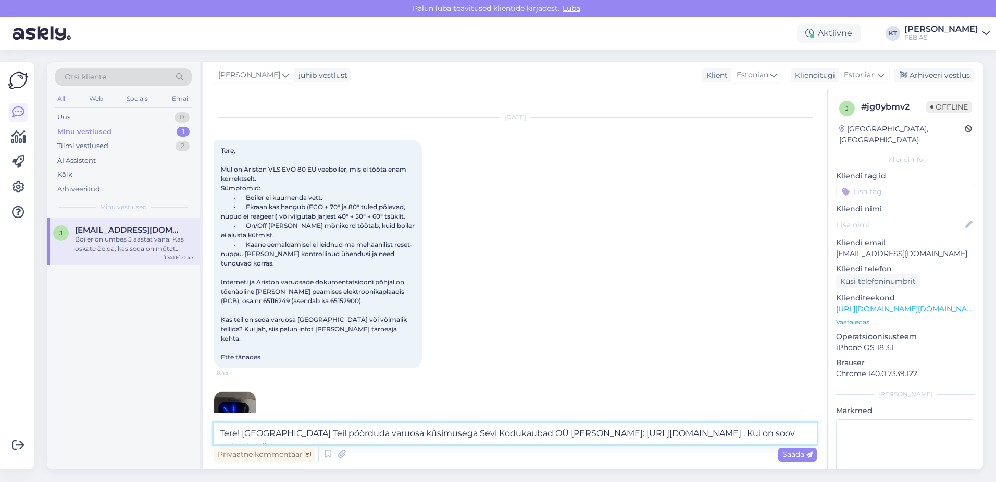
click at [713, 435] on textarea "Tere! [GEOGRAPHIC_DATA] Teil pöörduda varuosa küsimusega Sevi Kodukaubad OÜ [PE…" at bounding box center [515, 433] width 603 height 22
click at [729, 429] on textarea "Tere! [GEOGRAPHIC_DATA] Teil pöörduda varuosa küsimusega Sevi Kodukaubad OÜ [PE…" at bounding box center [515, 433] width 603 height 22
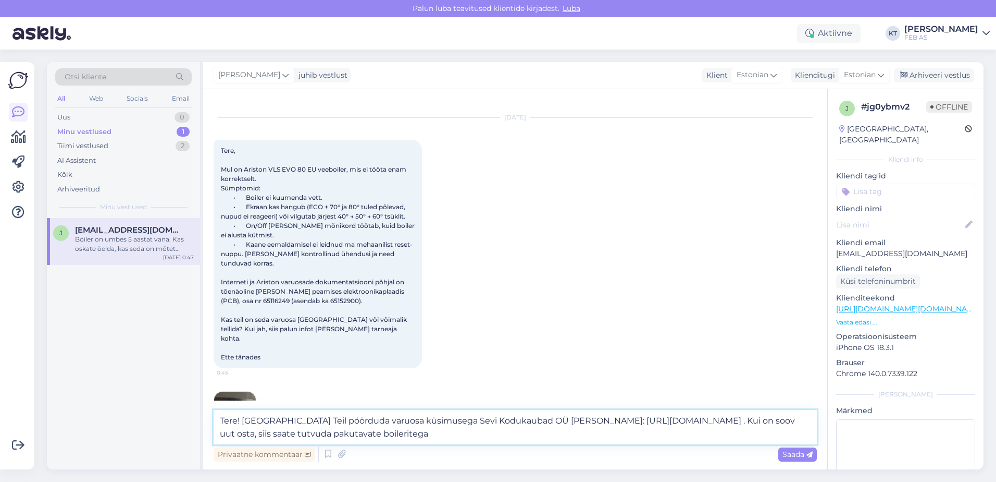
click at [809, 422] on textarea "Tere! [GEOGRAPHIC_DATA] Teil pöörduda varuosa küsimusega Sevi Kodukaubad OÜ [PE…" at bounding box center [515, 427] width 603 height 34
click at [482, 435] on textarea "Tere! [GEOGRAPHIC_DATA] Teil pöörduda varuosa küsimusega Sevi Kodukaubad OÜ [PE…" at bounding box center [515, 427] width 603 height 34
drag, startPoint x: 285, startPoint y: 433, endPoint x: 218, endPoint y: 465, distance: 73.6
click at [213, 434] on div "Vestlus algas [DATE] Tere, Mul on Ariston VLS EVO 80 EU veeboiler, mis ei tööta…" at bounding box center [515, 279] width 624 height 380
click at [355, 431] on textarea "Tere! [GEOGRAPHIC_DATA] Teil pöörduda varuosa küsimusega Sevi Kodukaubad OÜ [PE…" at bounding box center [515, 427] width 603 height 34
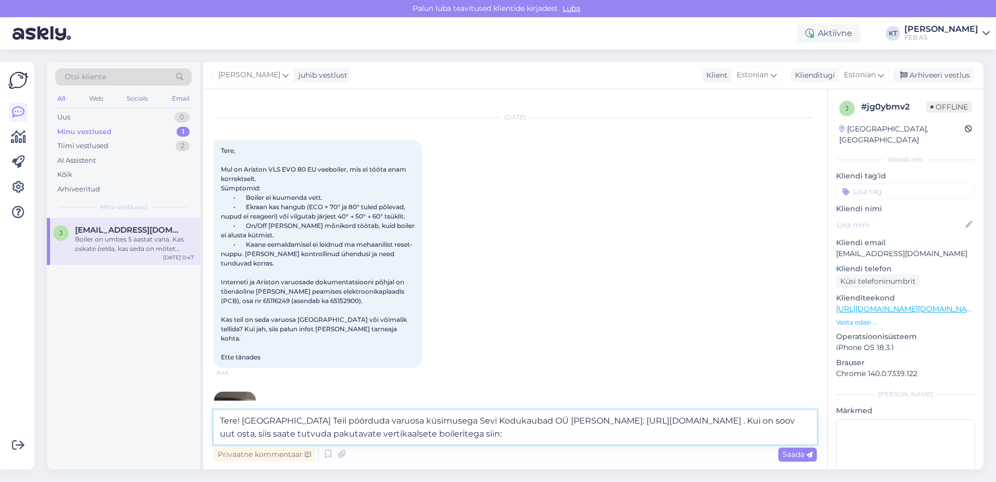
paste textarea "[URL][DOMAIN_NAME]"
click at [668, 436] on textarea "Tere! [GEOGRAPHIC_DATA] Teil pöörduda varuosa küsimusega Sevi Kodukaubad OÜ [PE…" at bounding box center [515, 427] width 603 height 34
click at [696, 434] on textarea "Tere! [GEOGRAPHIC_DATA] Teil pöörduda varuosa küsimusega Sevi Kodukaubad OÜ [PE…" at bounding box center [515, 427] width 603 height 34
type textarea "Tere! [GEOGRAPHIC_DATA] Teil pöörduda varuosa küsimusega Sevi Kodukaubad OÜ [PE…"
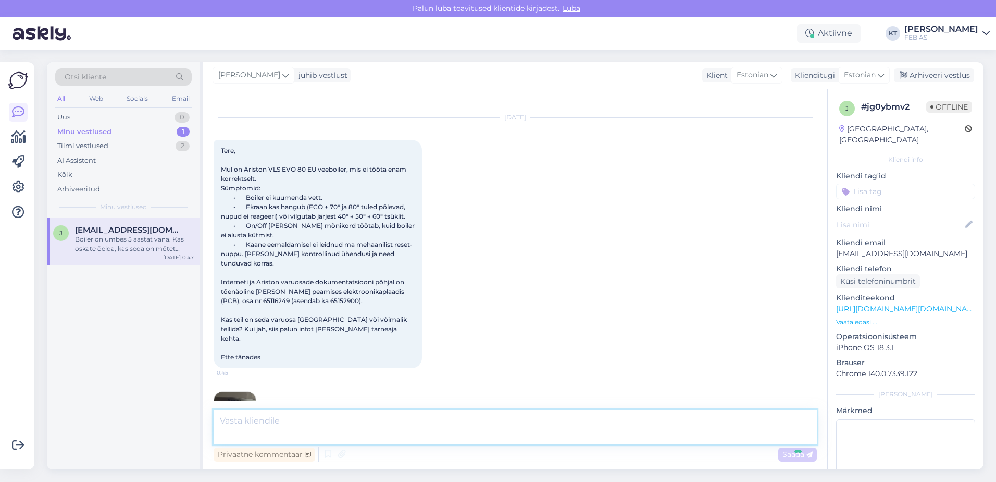
scroll to position [306, 0]
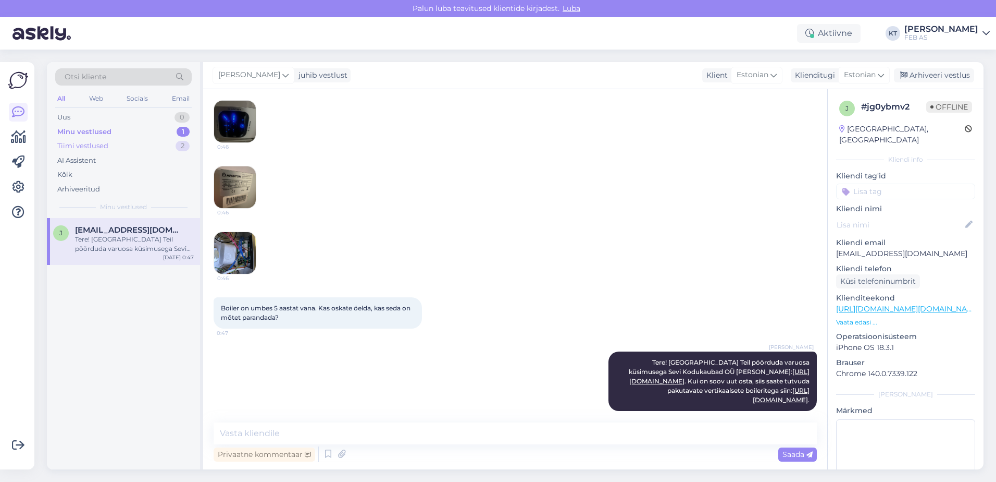
click at [112, 145] on div "Tiimi vestlused 2" at bounding box center [123, 146] width 137 height 15
click at [131, 229] on span "[EMAIL_ADDRESS][DOMAIN_NAME]" at bounding box center [129, 229] width 108 height 9
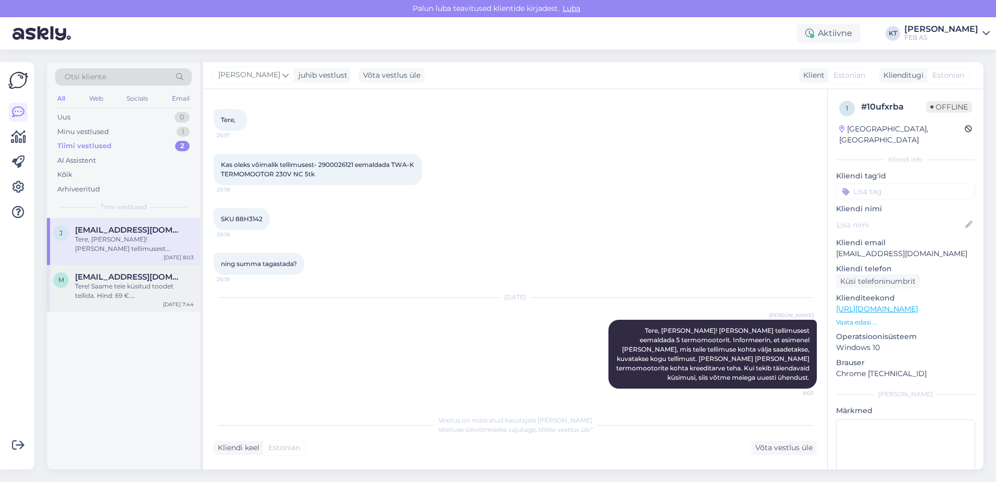
click at [109, 290] on div "Tere! Saame teie küsitud toodet tellida. Hind: 69 €. [GEOGRAPHIC_DATA] on kuski…" at bounding box center [134, 290] width 119 height 19
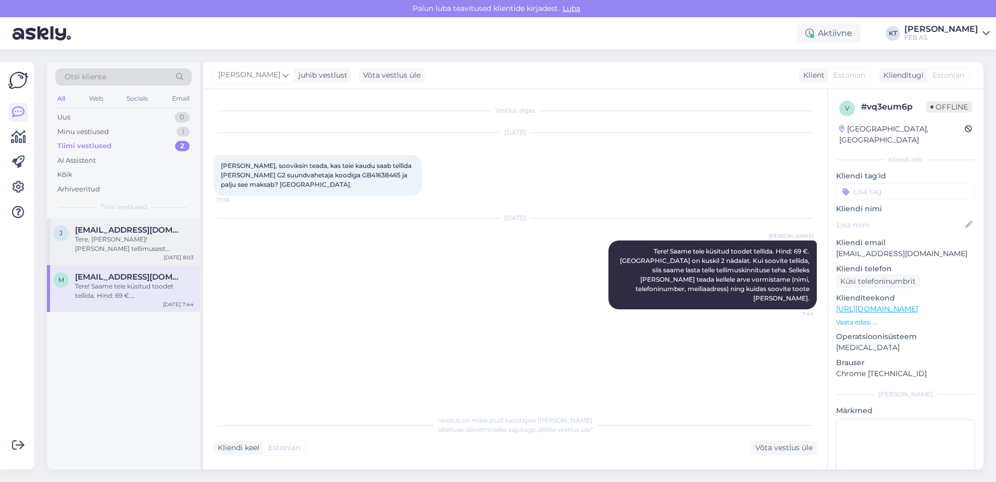
click at [109, 248] on div "Tere, [PERSON_NAME]! [PERSON_NAME] tellimusest eemaldada 5 termomootorit. Infor…" at bounding box center [134, 244] width 119 height 19
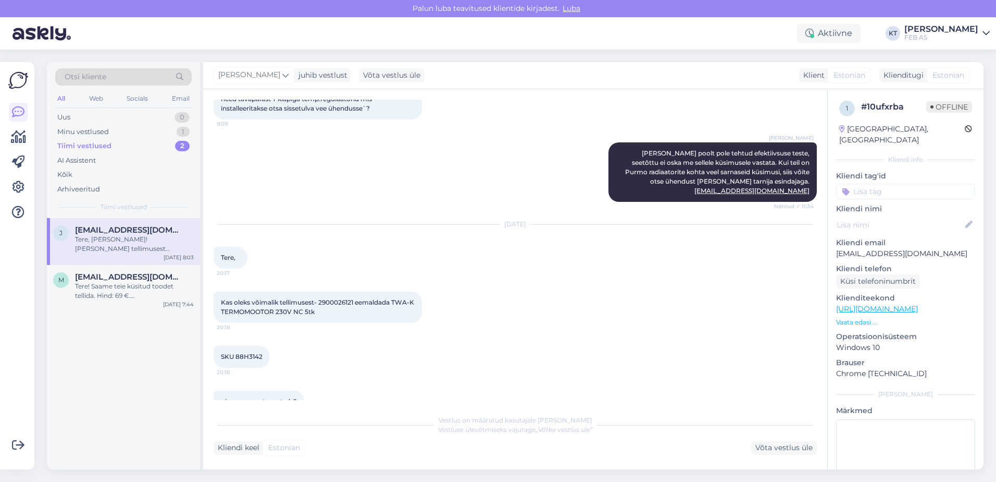
scroll to position [743, 0]
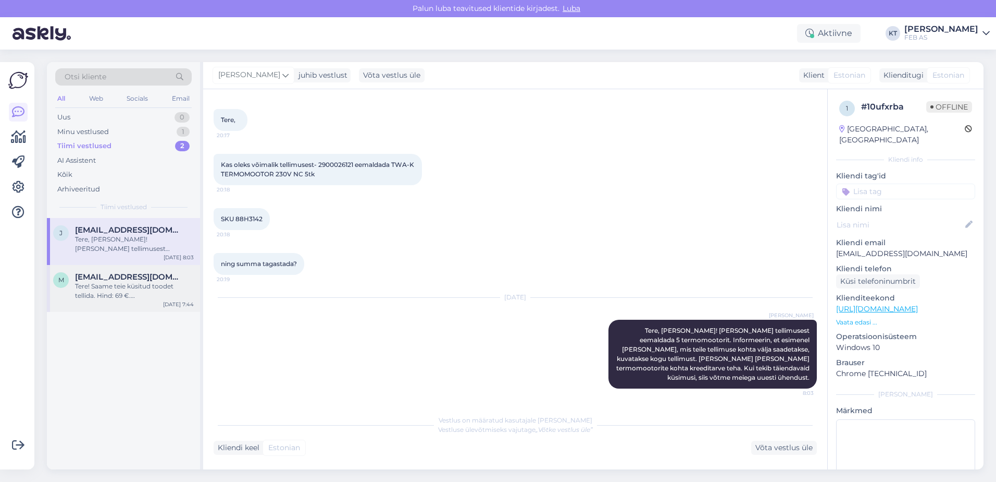
click at [60, 289] on div "m [EMAIL_ADDRESS][DOMAIN_NAME] Tere! Saame teie küsitud toodet tellida. Hind: 6…" at bounding box center [123, 286] width 141 height 28
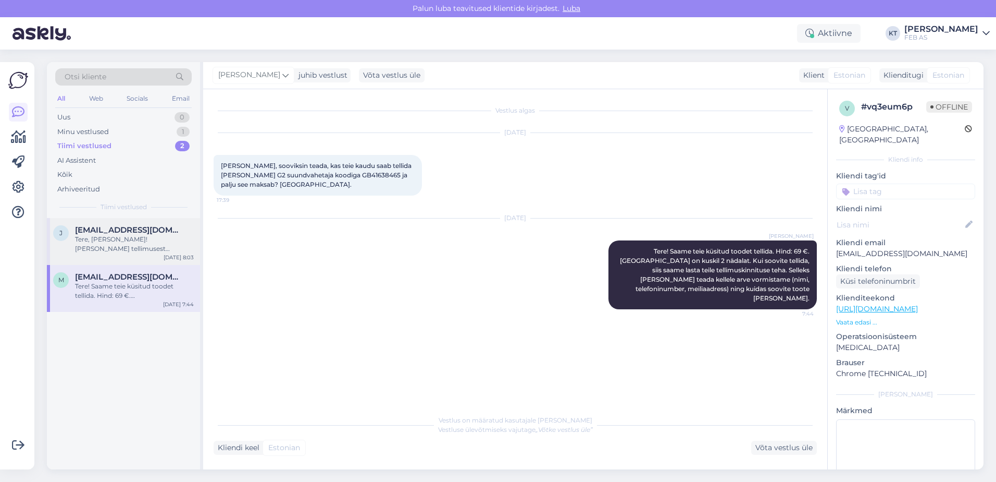
click at [87, 245] on div "Tere, [PERSON_NAME]! [PERSON_NAME] tellimusest eemaldada 5 termomootorit. Infor…" at bounding box center [134, 244] width 119 height 19
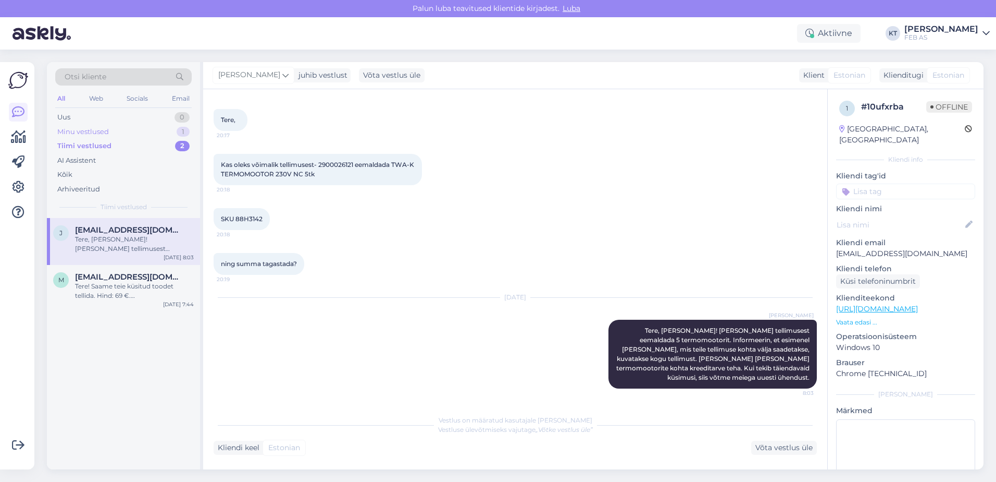
click at [100, 131] on div "Minu vestlused" at bounding box center [83, 132] width 52 height 10
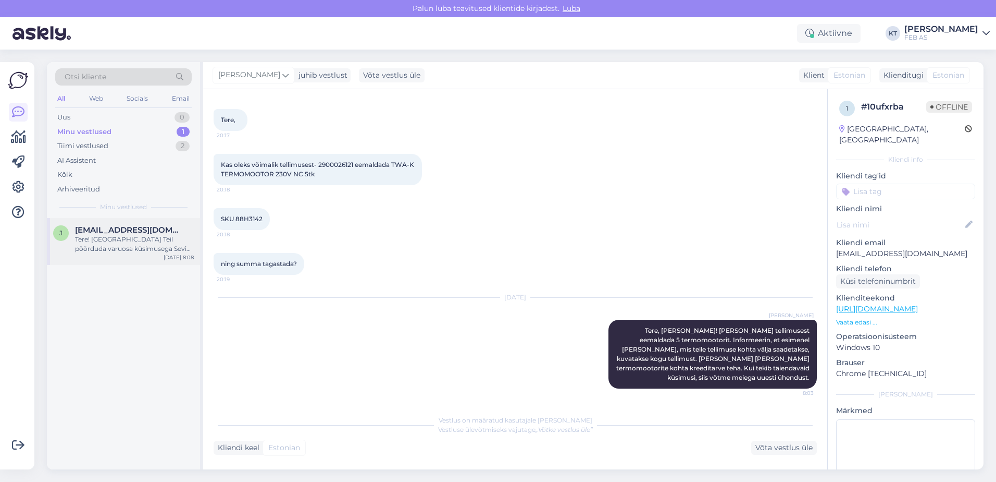
click at [87, 238] on div "Tere! [GEOGRAPHIC_DATA] Teil pöörduda varuosa küsimusega Sevi Kodukaubad OÜ [PE…" at bounding box center [134, 244] width 119 height 19
